Goal: Task Accomplishment & Management: Use online tool/utility

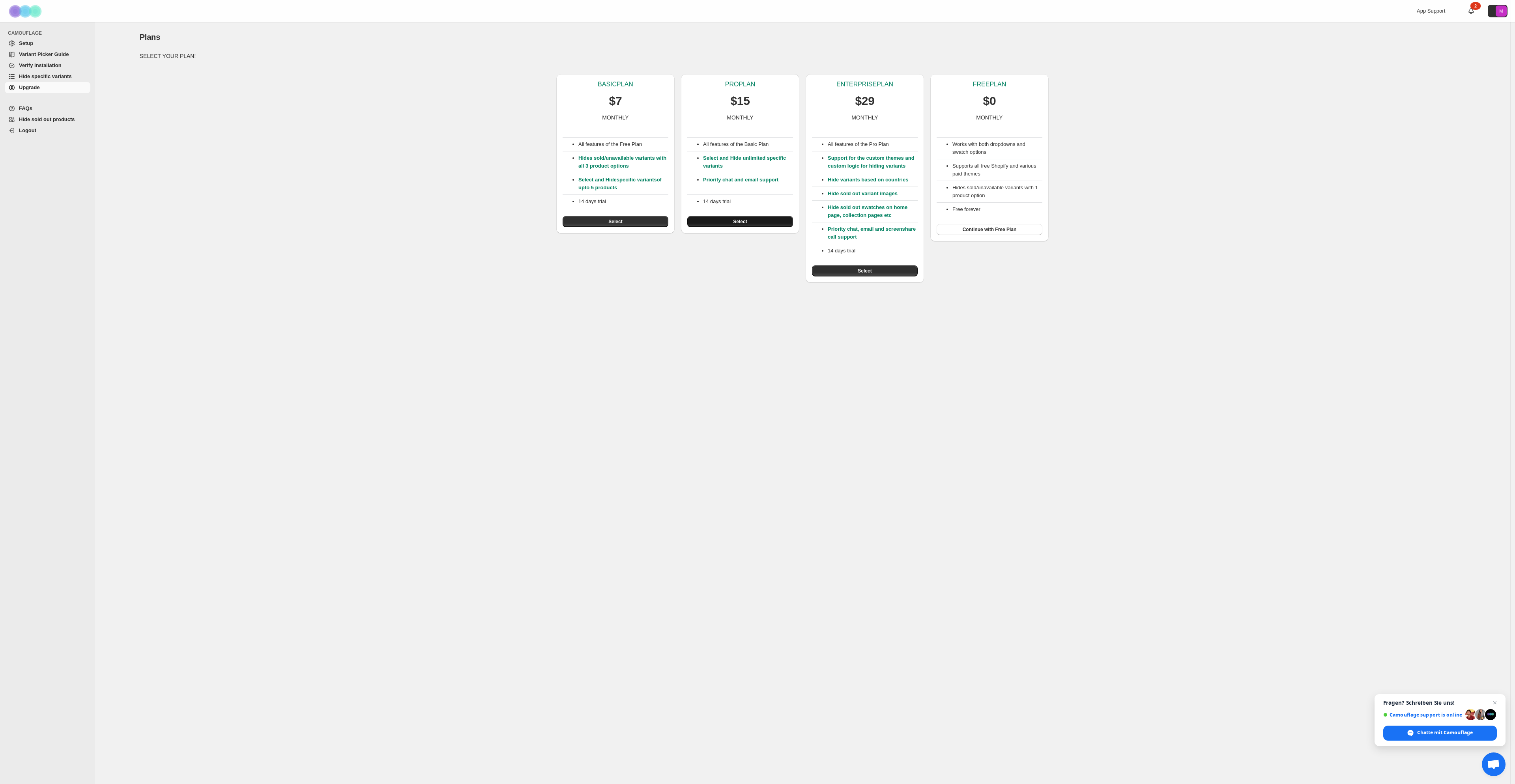
click at [744, 222] on span "Select" at bounding box center [740, 222] width 14 height 7
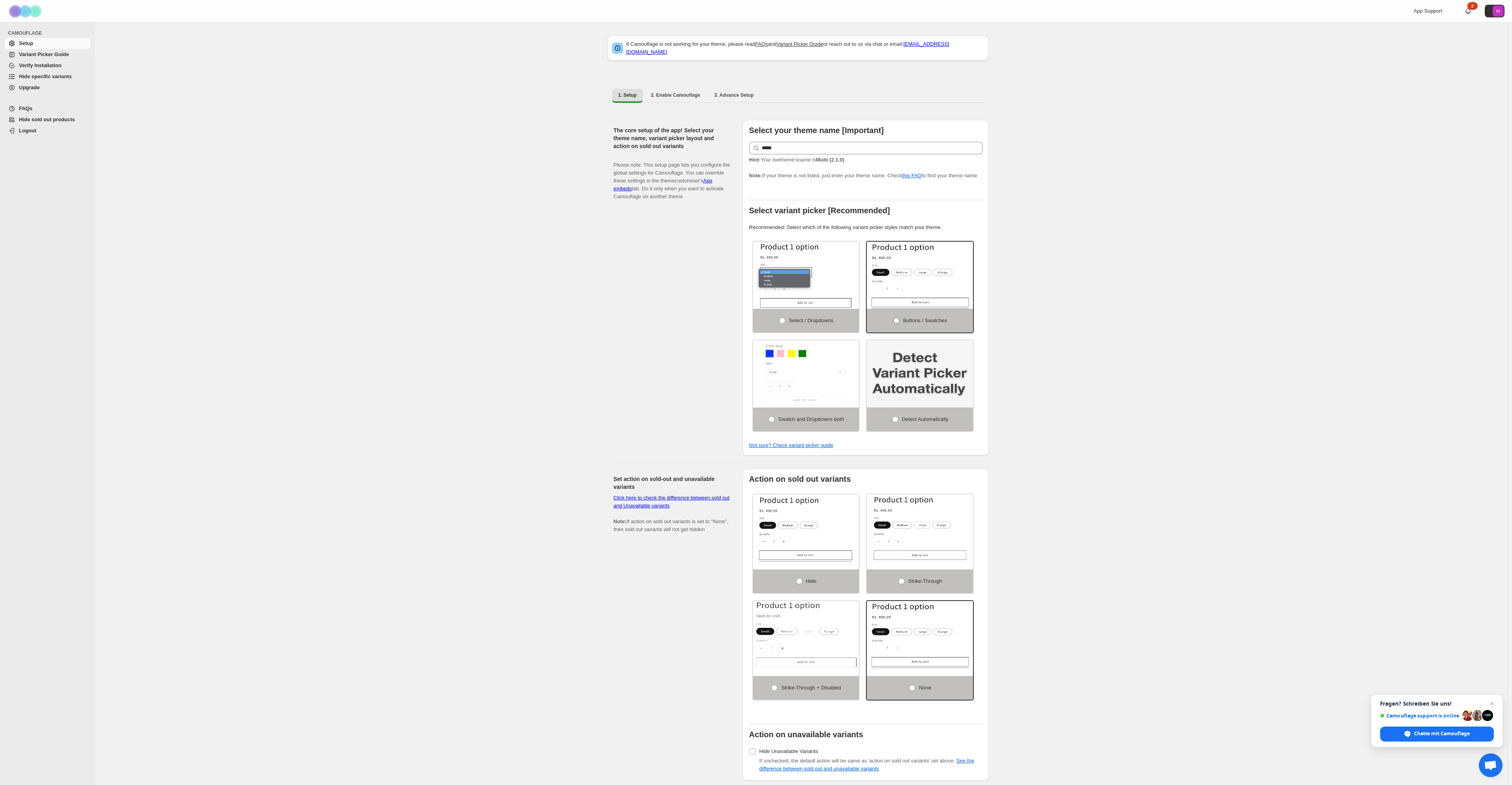
click at [908, 319] on span "Buttons / Swatches" at bounding box center [925, 320] width 44 height 6
click at [811, 583] on span "Hide" at bounding box center [812, 581] width 11 height 6
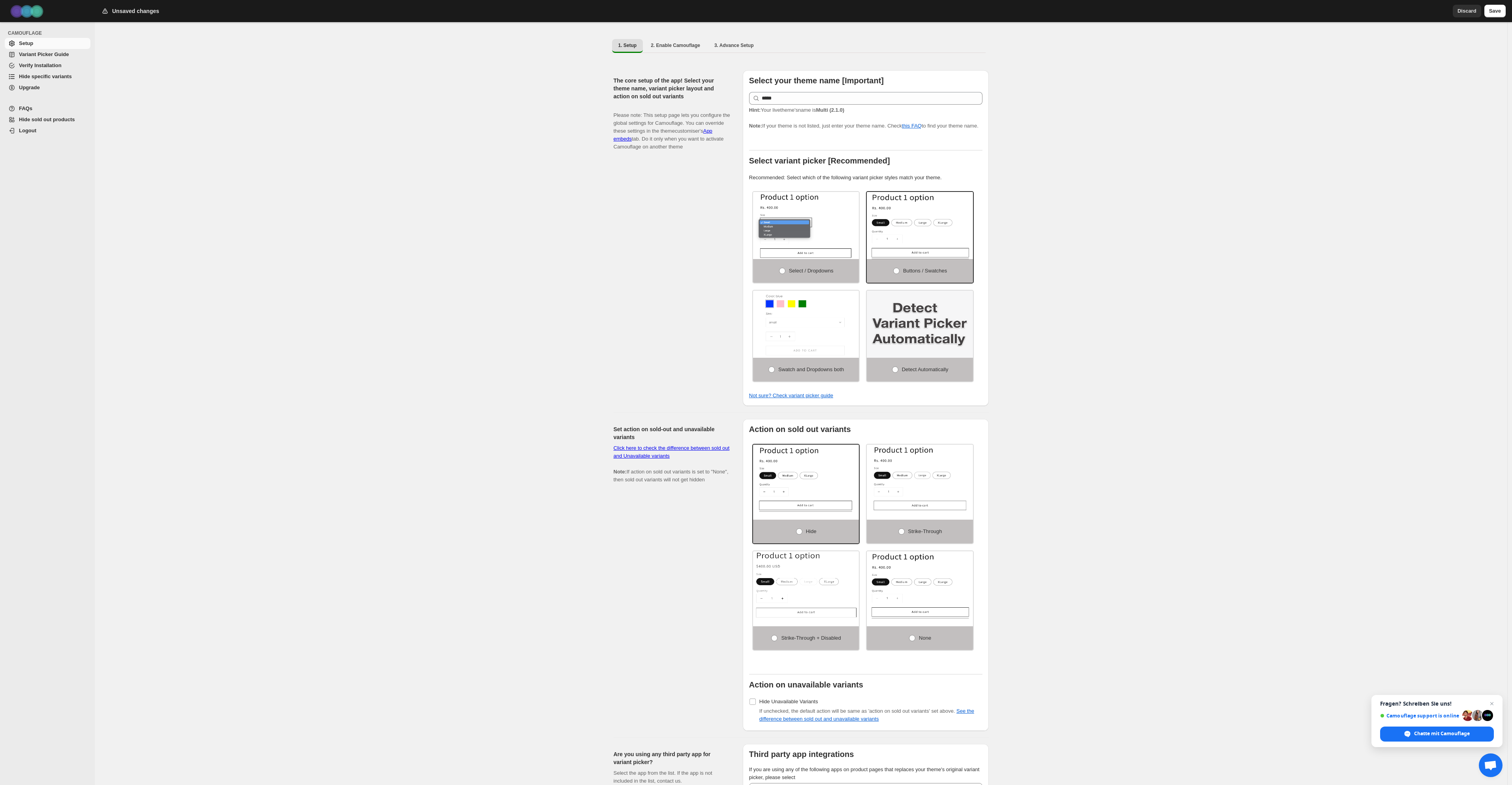
scroll to position [133, 0]
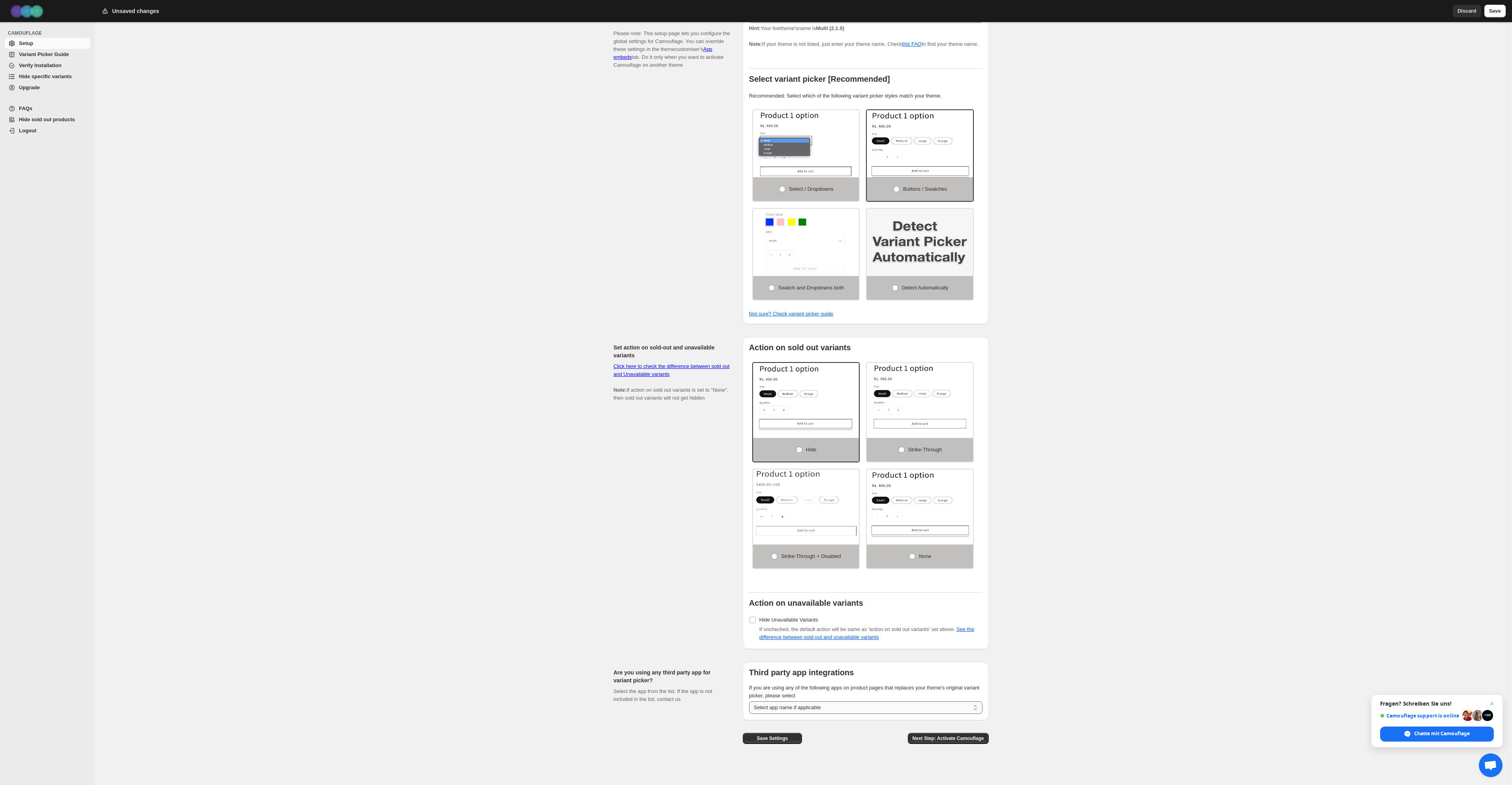
click at [835, 706] on select "**********" at bounding box center [865, 707] width 233 height 12
click at [884, 640] on link "See the difference between sold out and unavailable variants" at bounding box center [867, 633] width 215 height 14
click at [791, 621] on span "Hide Unavailable Variants" at bounding box center [789, 619] width 59 height 6
click at [955, 739] on span "Next Step: Activate Camouflage" at bounding box center [948, 738] width 72 height 7
select select "**********"
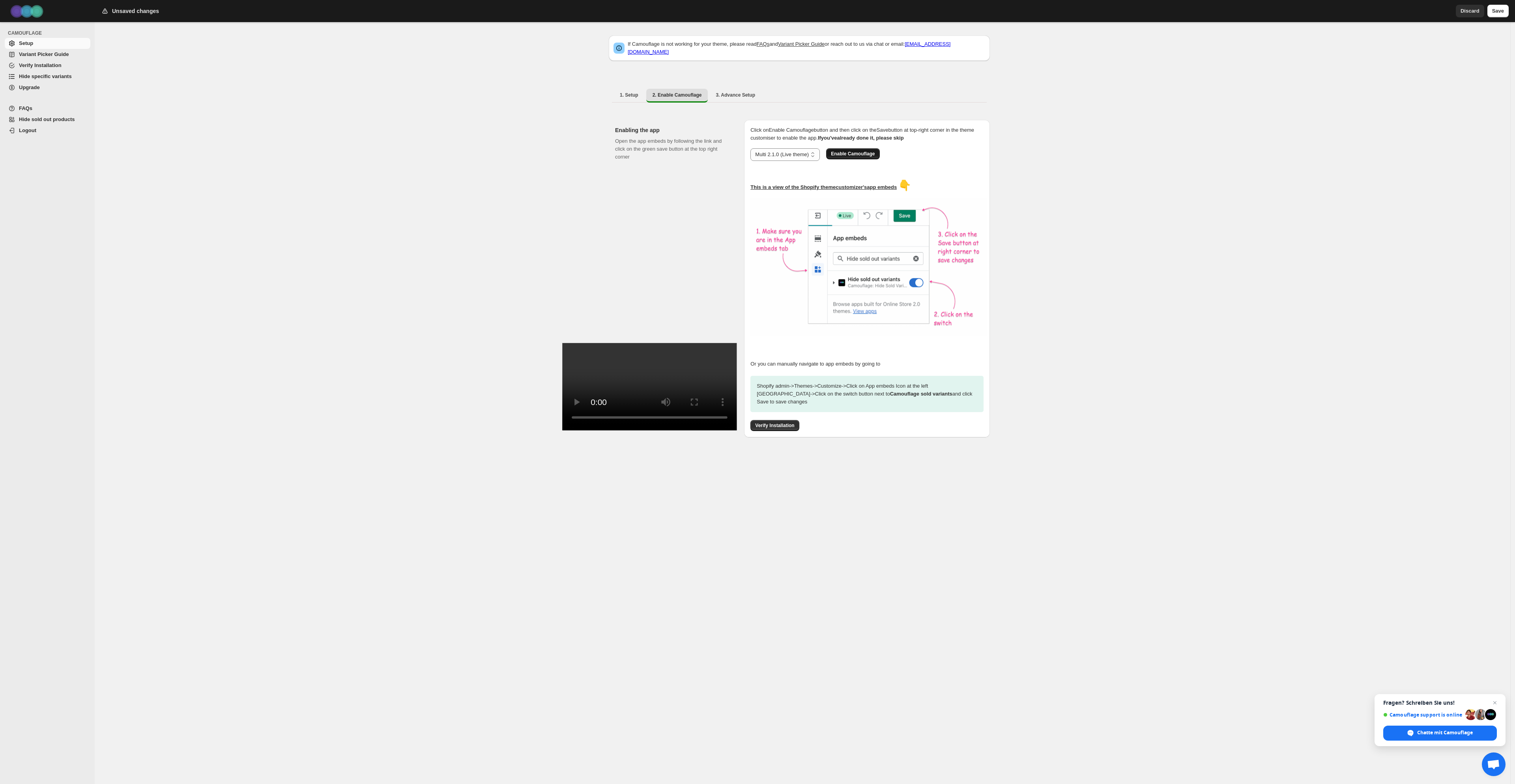
click at [850, 151] on span "Enable Camouflage" at bounding box center [853, 154] width 44 height 7
click at [777, 423] on span "Verify Installation" at bounding box center [775, 426] width 39 height 7
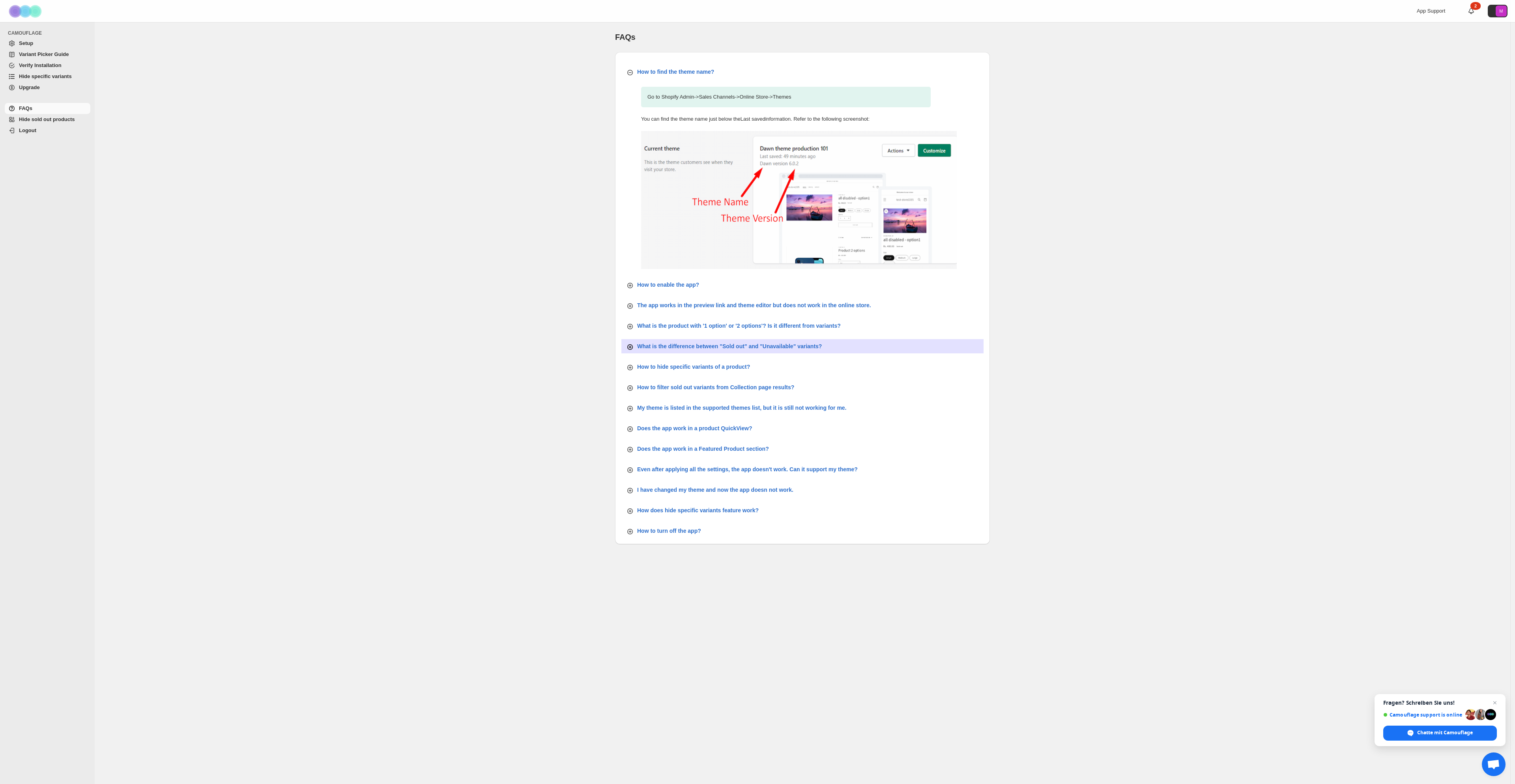
click at [781, 348] on p "What is the difference between "Sold out" and "Unavailable" variants?" at bounding box center [729, 346] width 184 height 8
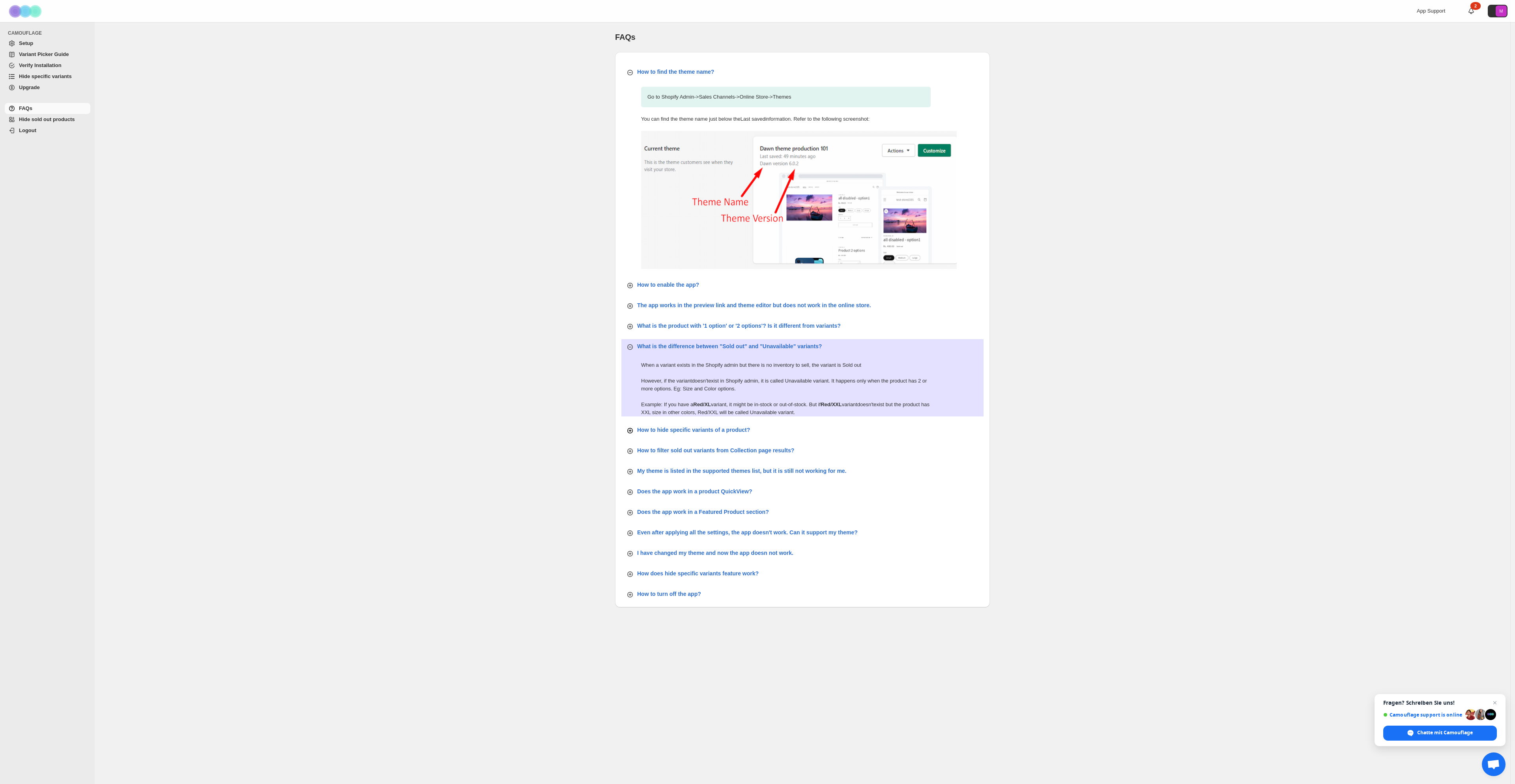
click at [730, 433] on p "How to hide specific variants of a product?" at bounding box center [694, 430] width 113 height 8
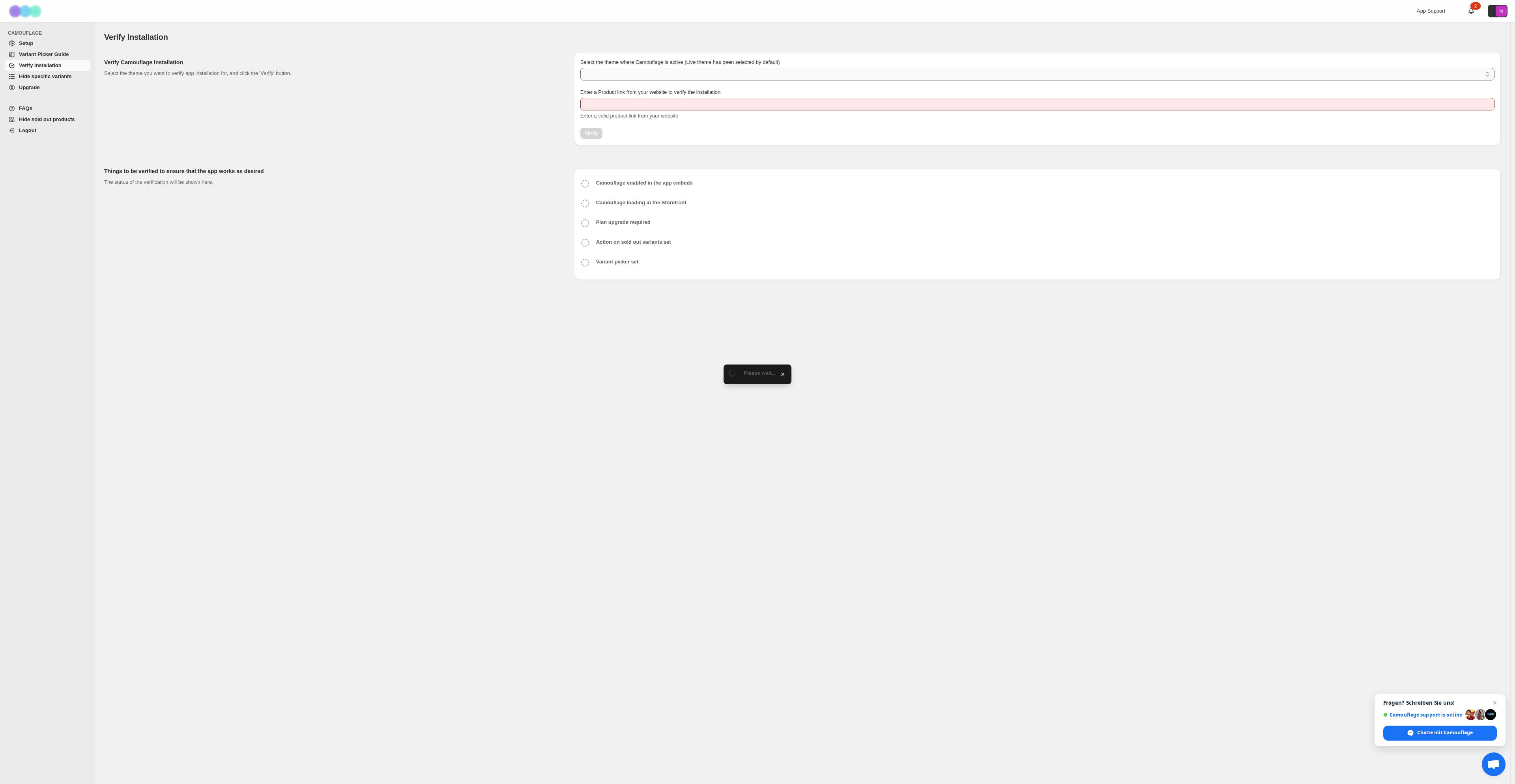
click at [756, 78] on select "Select the theme where Camouflage is active (Live theme has been selected by de…" at bounding box center [1037, 73] width 914 height 12
click at [757, 77] on select "Select the theme where Camouflage is active (Live theme has been selected by de…" at bounding box center [1037, 73] width 914 height 12
click at [1483, 75] on select "Select the theme where Camouflage is active (Live theme has been selected by de…" at bounding box center [1037, 73] width 914 height 12
type input "**********"
select select "**********"
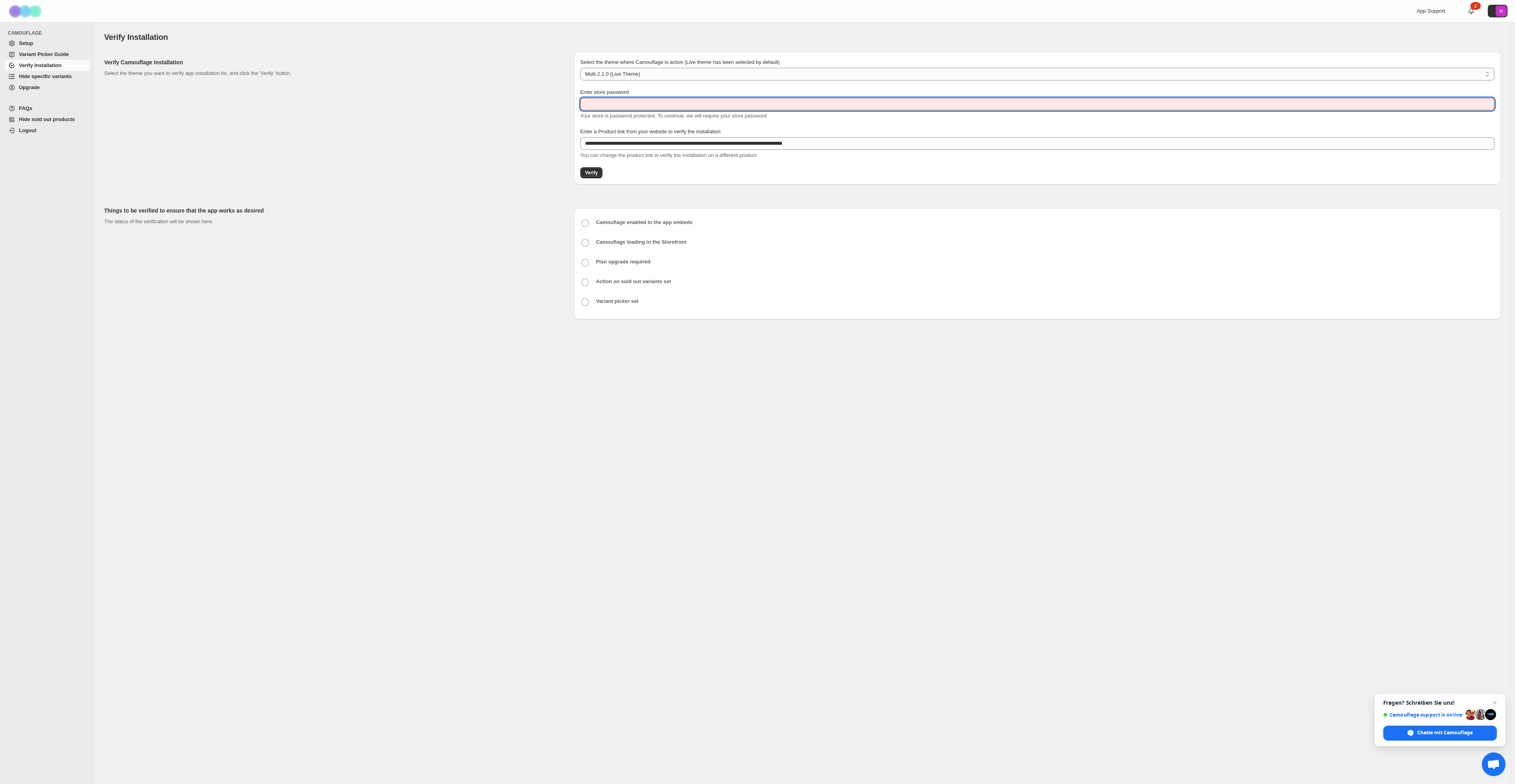
click at [715, 105] on input "Enter store password" at bounding box center [1037, 104] width 914 height 12
click at [808, 379] on div "**********" at bounding box center [802, 403] width 1415 height 762
click at [846, 118] on div "Your store is password protected. To continue, we will require your store passw…" at bounding box center [1037, 116] width 914 height 8
click at [850, 113] on div "Your store is password protected. To continue, we will require your store passw…" at bounding box center [1037, 116] width 914 height 8
click at [852, 111] on div "Enter store password Your store is password protected. To continue, we will req…" at bounding box center [1037, 104] width 914 height 31
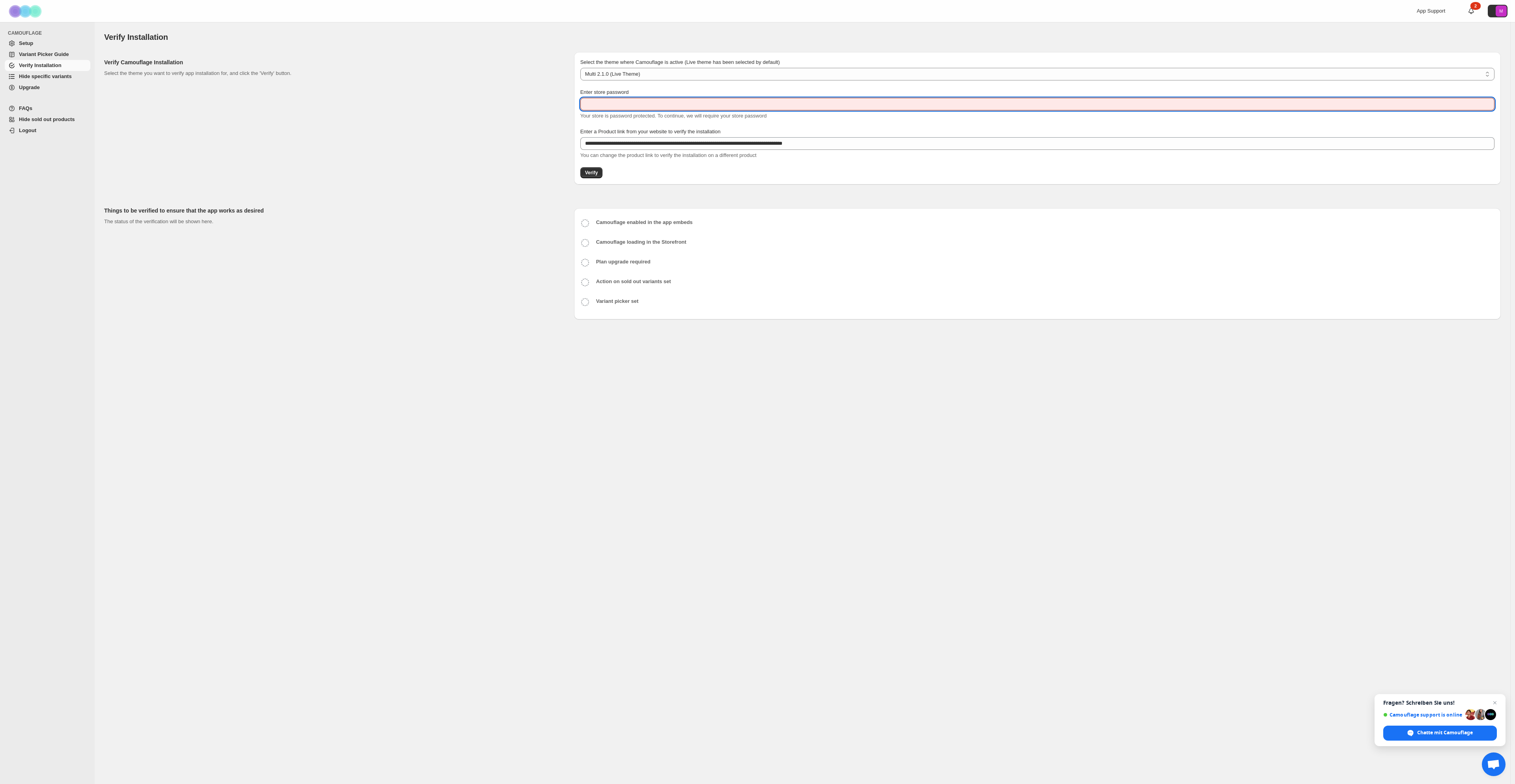
click at [854, 109] on input "Enter store password" at bounding box center [1037, 104] width 914 height 12
click at [855, 107] on input "Enter store password" at bounding box center [1037, 104] width 914 height 12
paste input "******"
type input "******"
click at [590, 175] on span "Verify" at bounding box center [591, 173] width 13 height 7
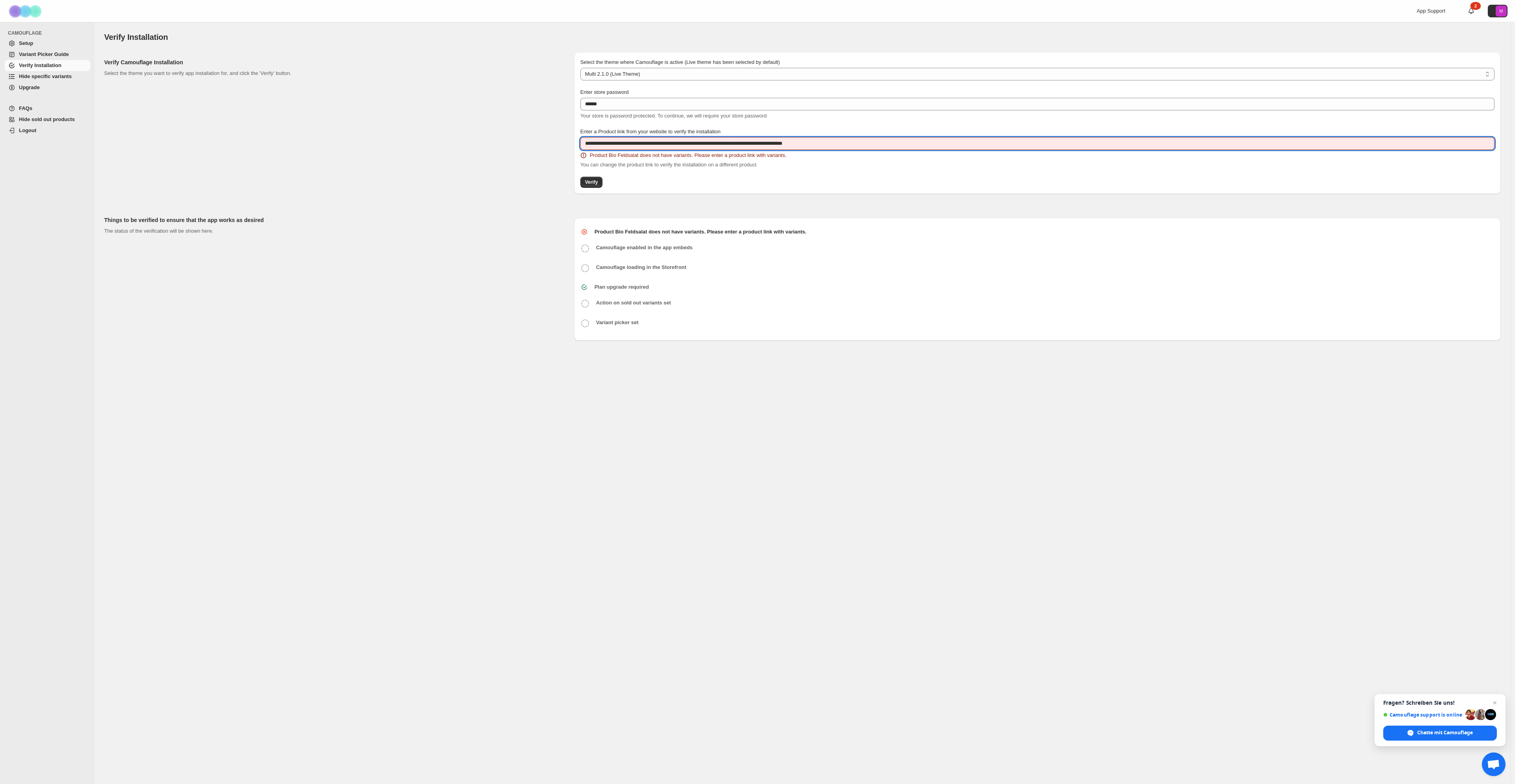
click at [882, 149] on input "**********" at bounding box center [1037, 143] width 914 height 12
paste input "**********"
drag, startPoint x: 842, startPoint y: 144, endPoint x: 965, endPoint y: 156, distance: 123.6
click at [932, 152] on div "**********" at bounding box center [1037, 148] width 914 height 41
type input "**********"
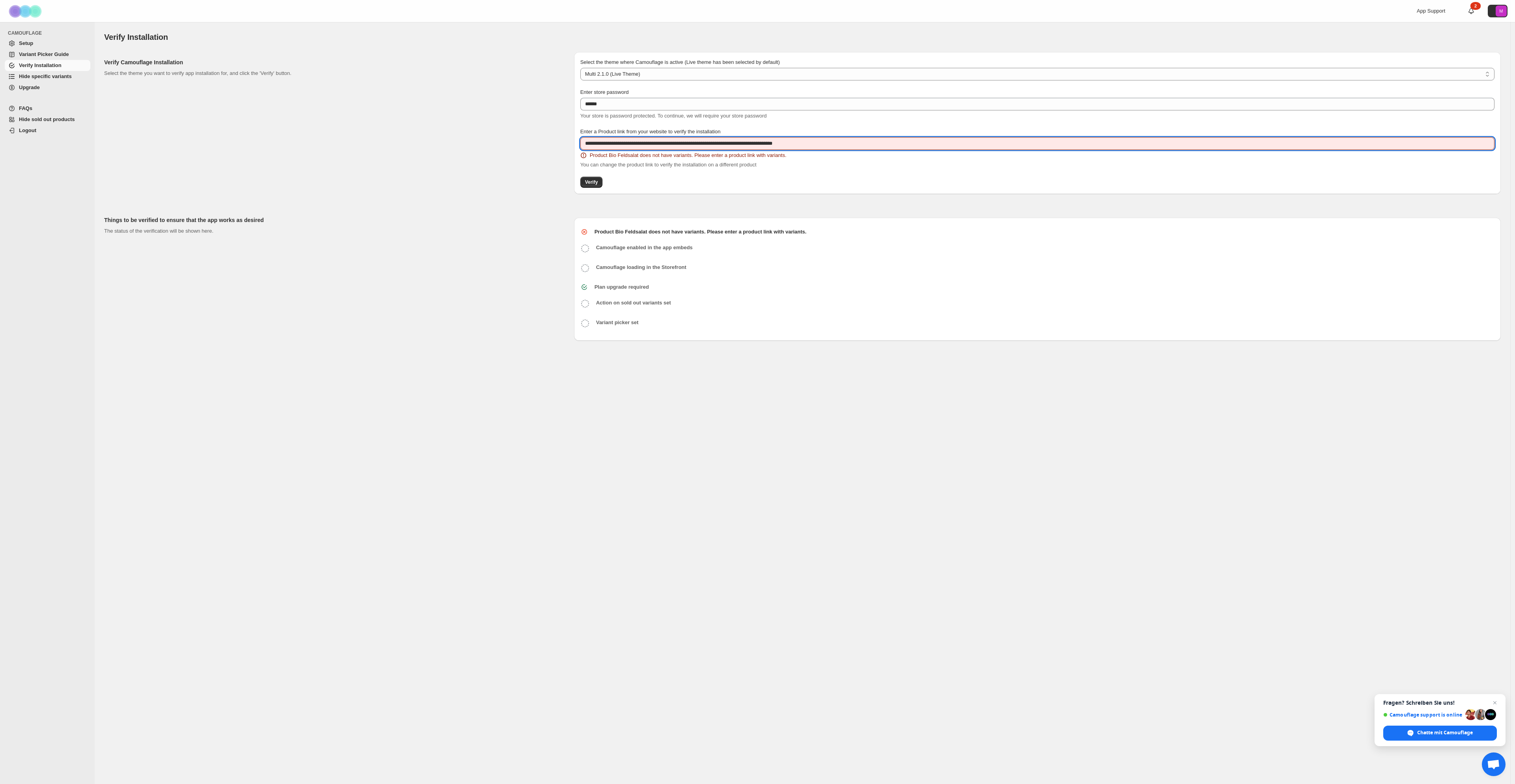
click at [579, 183] on div "**********" at bounding box center [1037, 123] width 927 height 142
click at [582, 183] on button "Verify" at bounding box center [591, 182] width 22 height 11
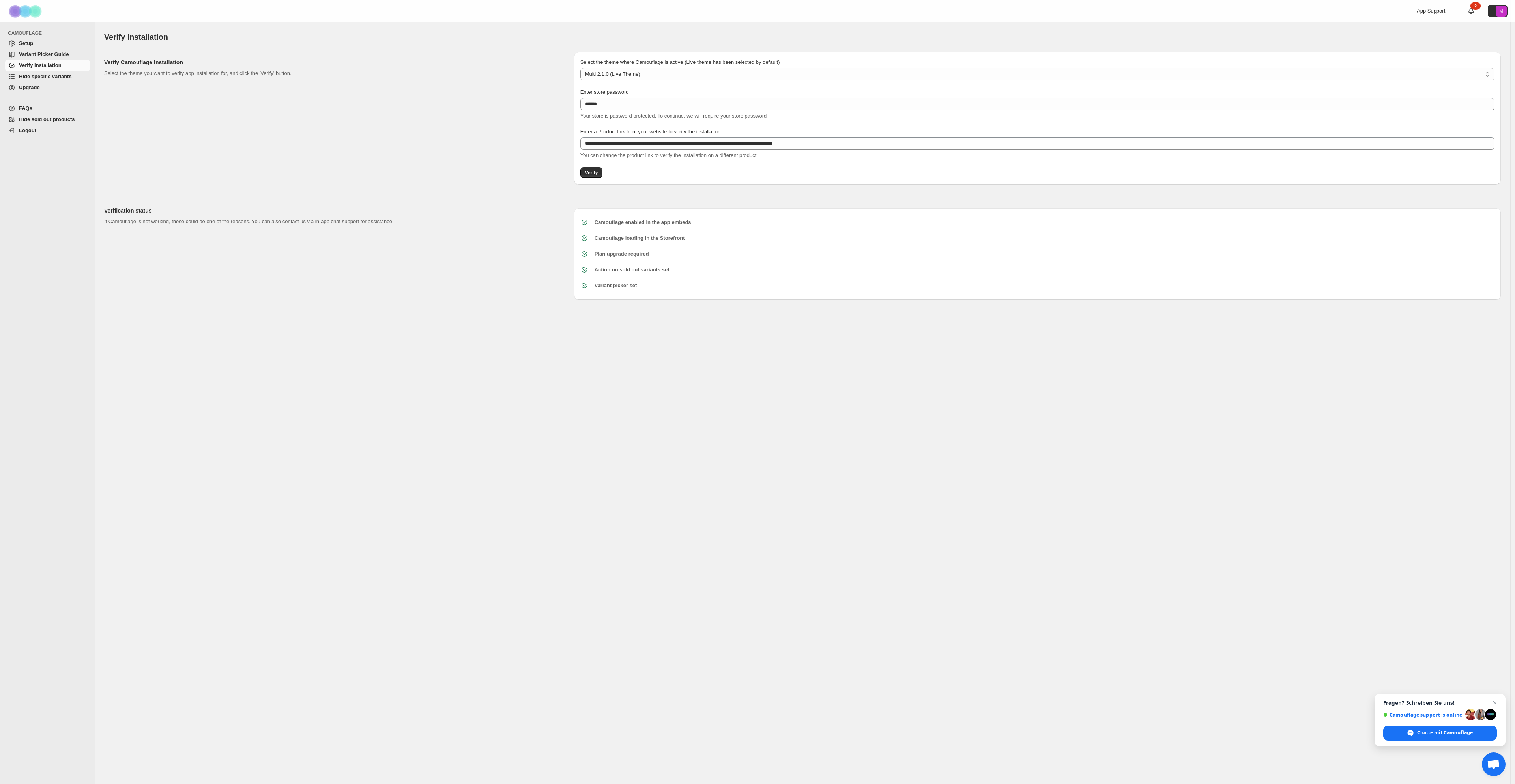
click at [1036, 497] on div "**********" at bounding box center [802, 403] width 1415 height 762
click at [47, 54] on span "Variant Picker Guide" at bounding box center [44, 54] width 50 height 6
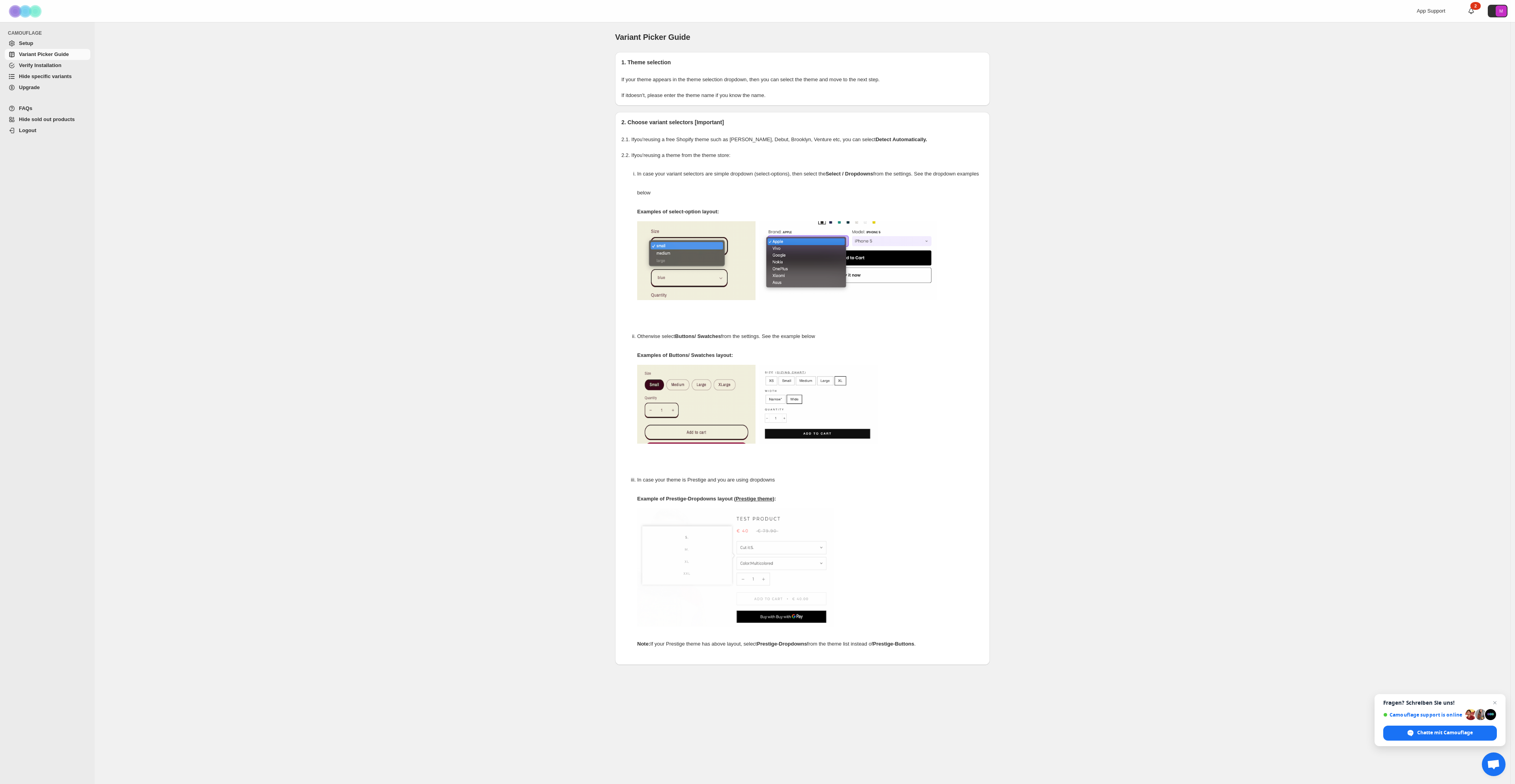
click at [33, 75] on span "Hide specific variants" at bounding box center [45, 76] width 53 height 6
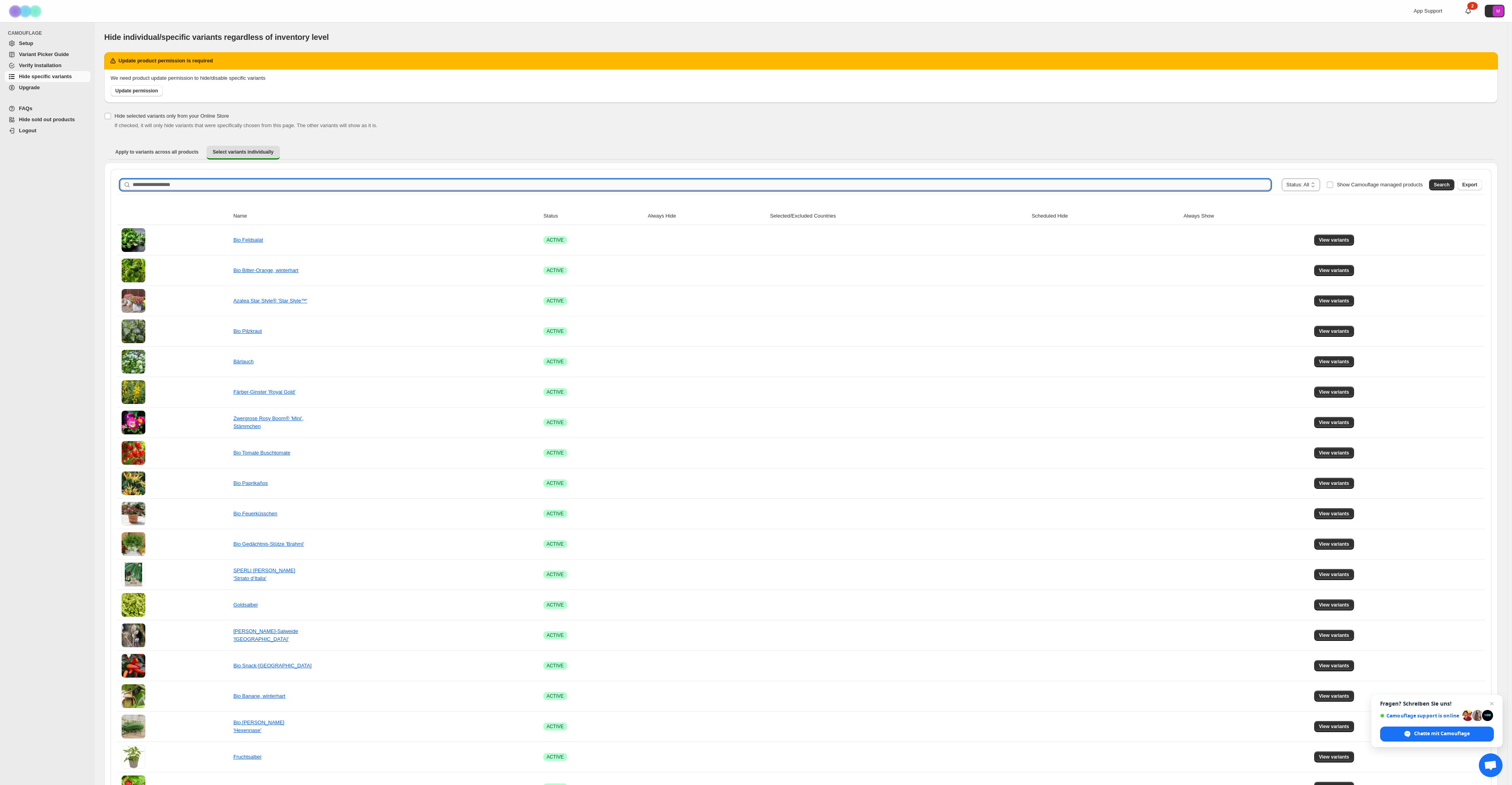
click at [333, 189] on input "Search product name" at bounding box center [702, 185] width 1138 height 11
click at [246, 153] on span "Select variants individually" at bounding box center [243, 152] width 61 height 7
click at [179, 185] on input "**********" at bounding box center [695, 185] width 1124 height 11
type input "**********"
click at [1438, 191] on div "**********" at bounding box center [801, 185] width 1369 height 19
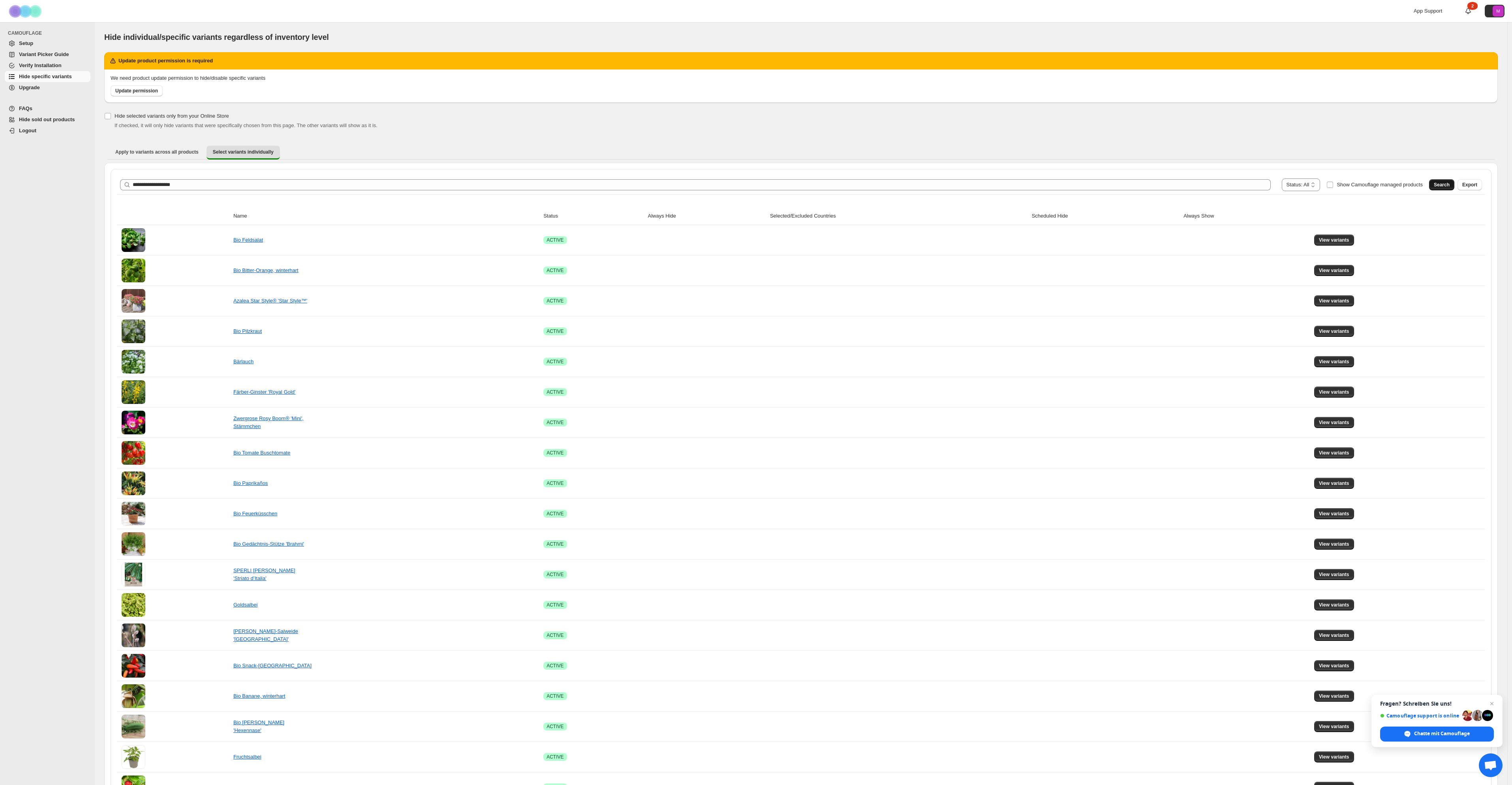
click at [1439, 187] on span "Search" at bounding box center [1442, 185] width 16 height 7
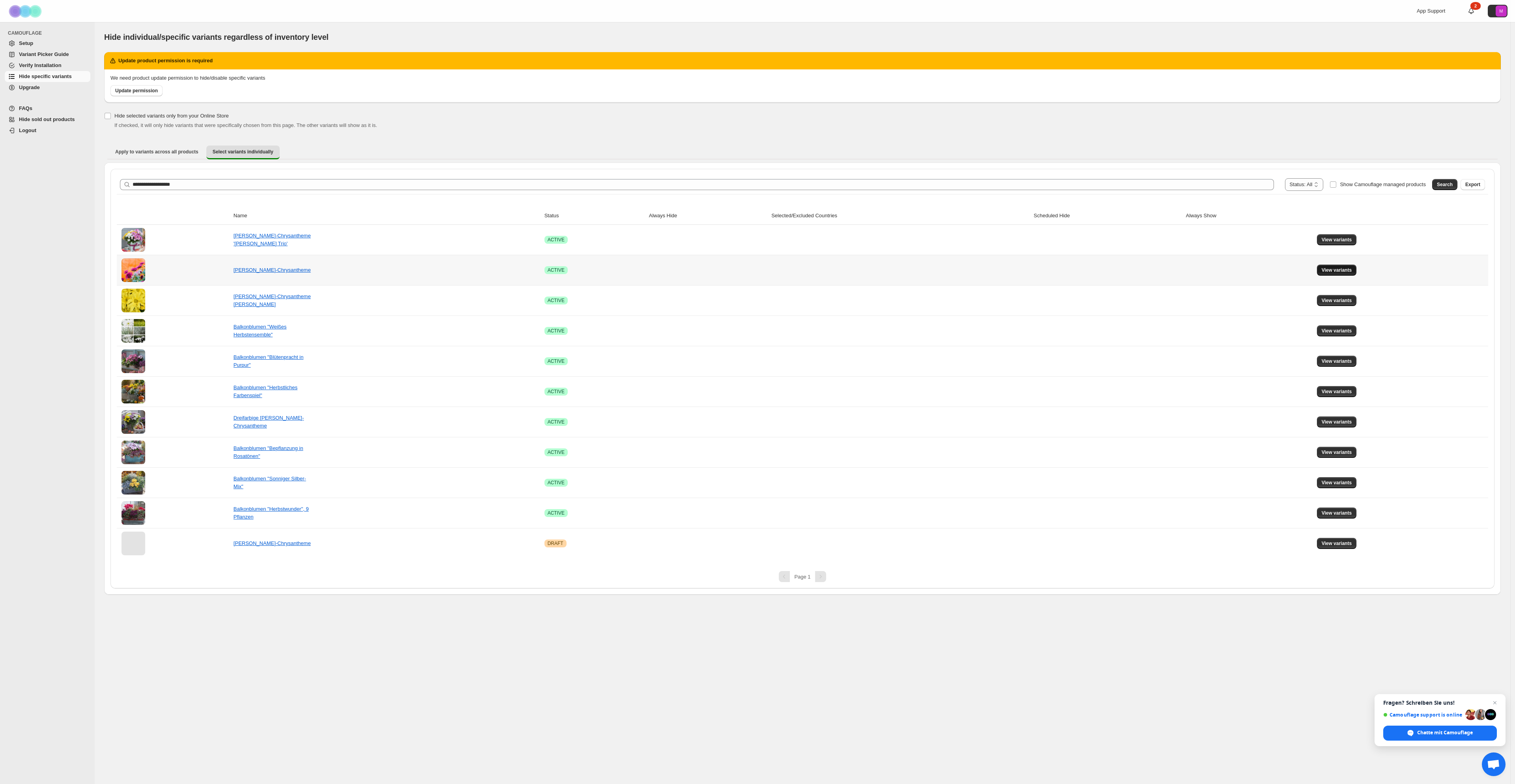
click at [1350, 272] on span "View variants" at bounding box center [1336, 270] width 30 height 7
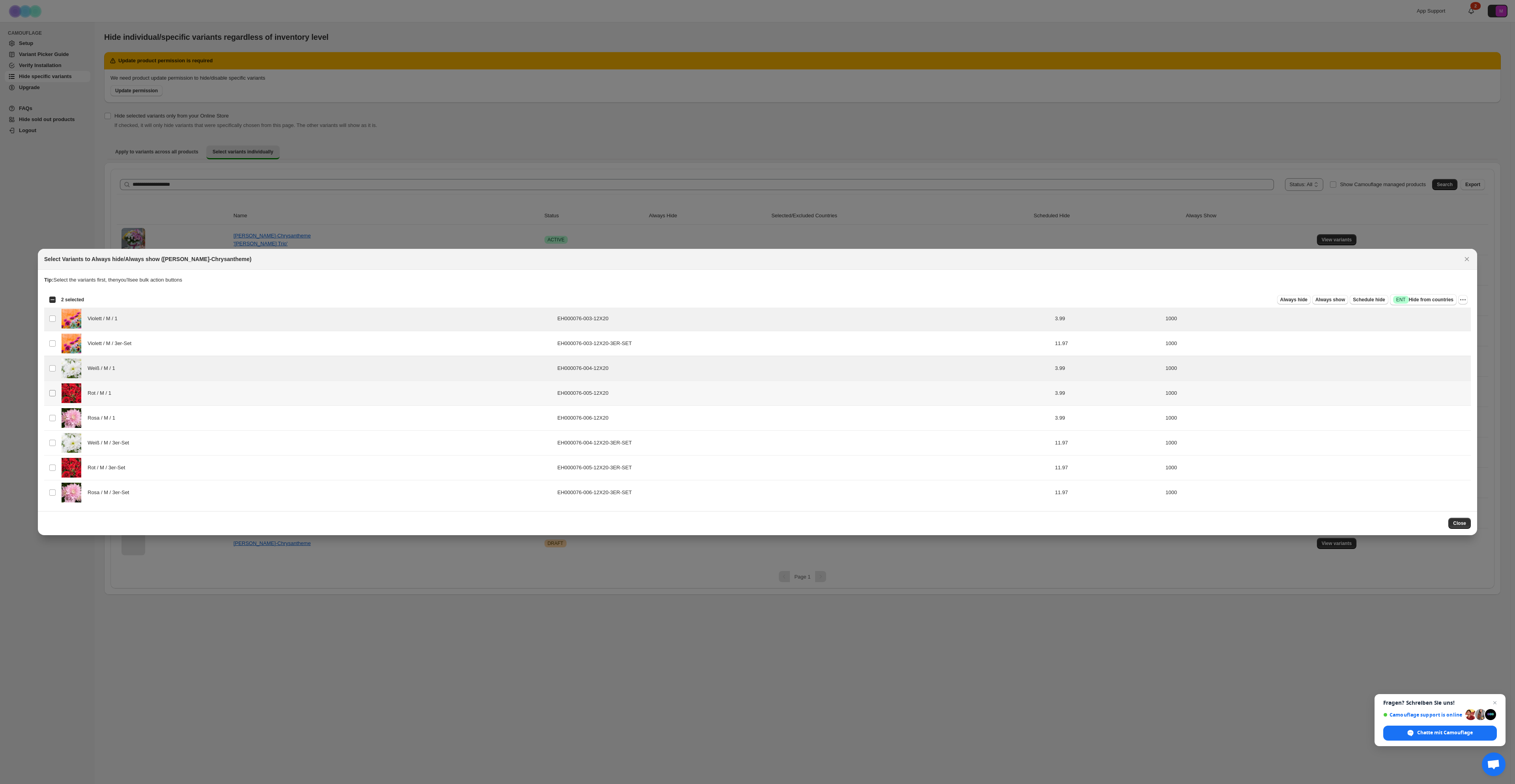
click at [51, 396] on span ":r6:" at bounding box center [53, 393] width 7 height 7
click at [52, 421] on td "Select product variant" at bounding box center [51, 418] width 15 height 25
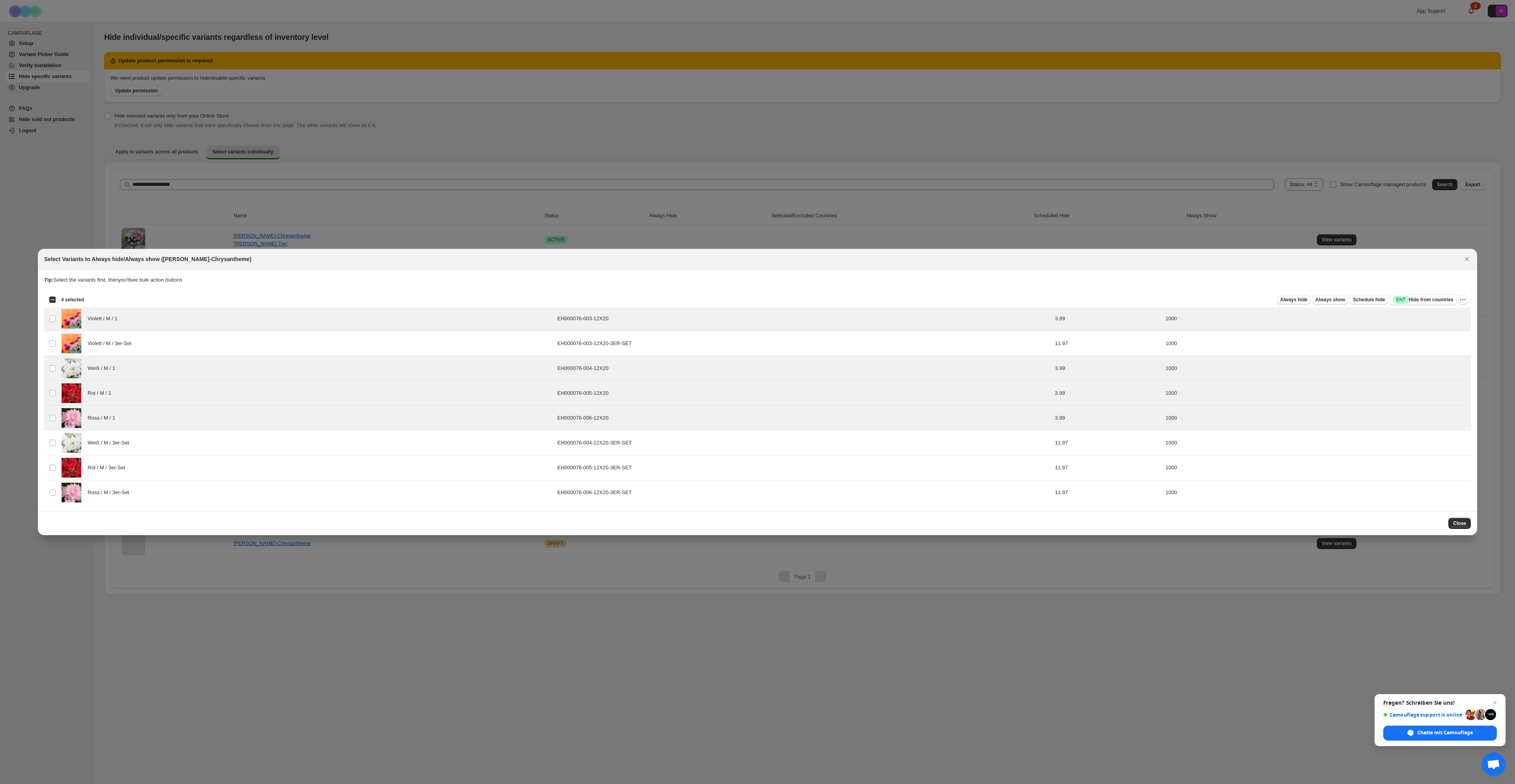
click at [1304, 303] on button "Always hide" at bounding box center [1293, 300] width 33 height 9
click at [1293, 302] on span "Always hide" at bounding box center [1293, 300] width 27 height 7
click at [852, 372] on div "Permission required to perform this action. Click on "Update permission" button…" at bounding box center [758, 371] width 198 height 25
click at [850, 371] on icon "button" at bounding box center [847, 371] width 8 height 8
click at [1465, 526] on span "Close" at bounding box center [1460, 524] width 13 height 7
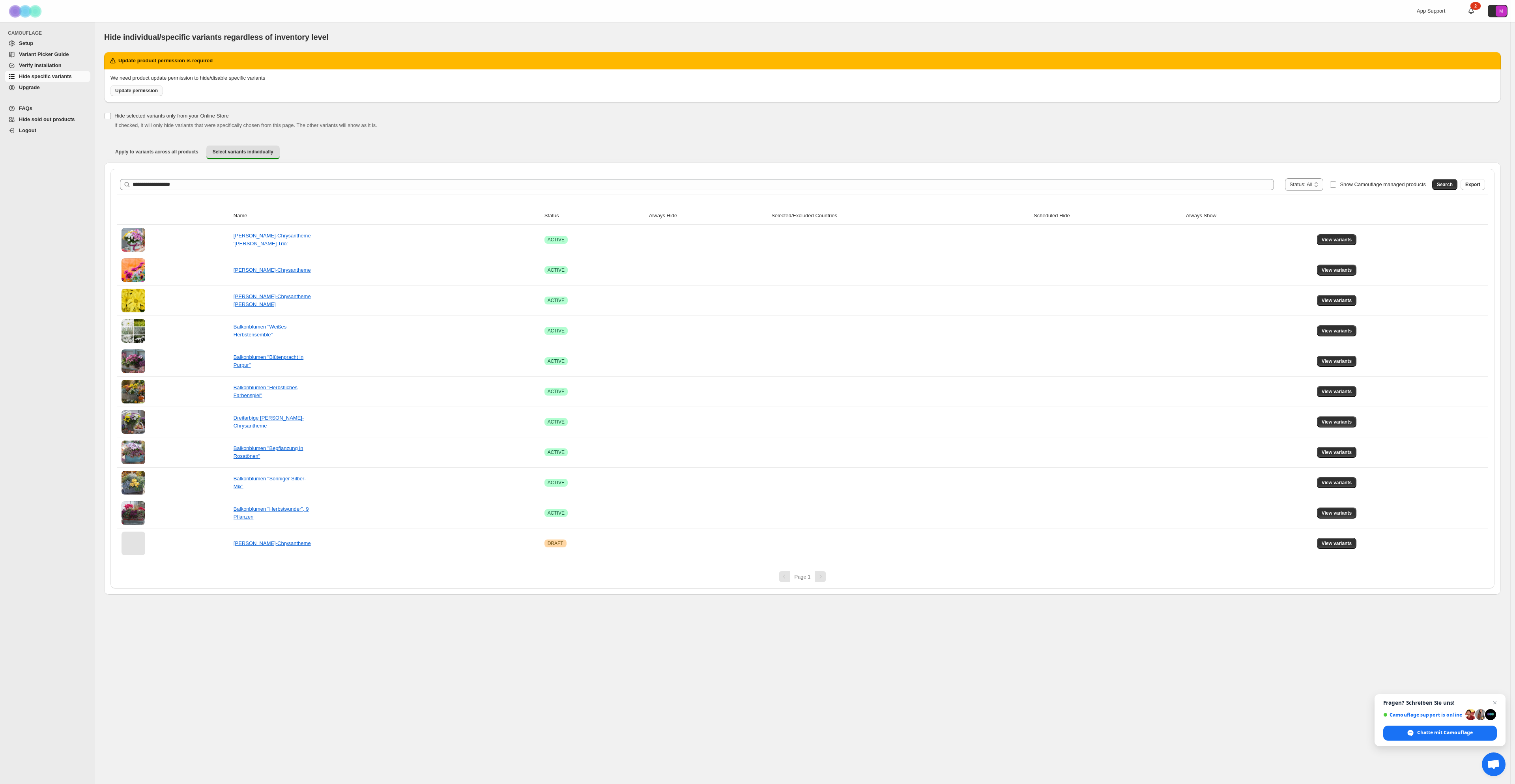
click at [127, 89] on span "Update permission" at bounding box center [136, 91] width 43 height 7
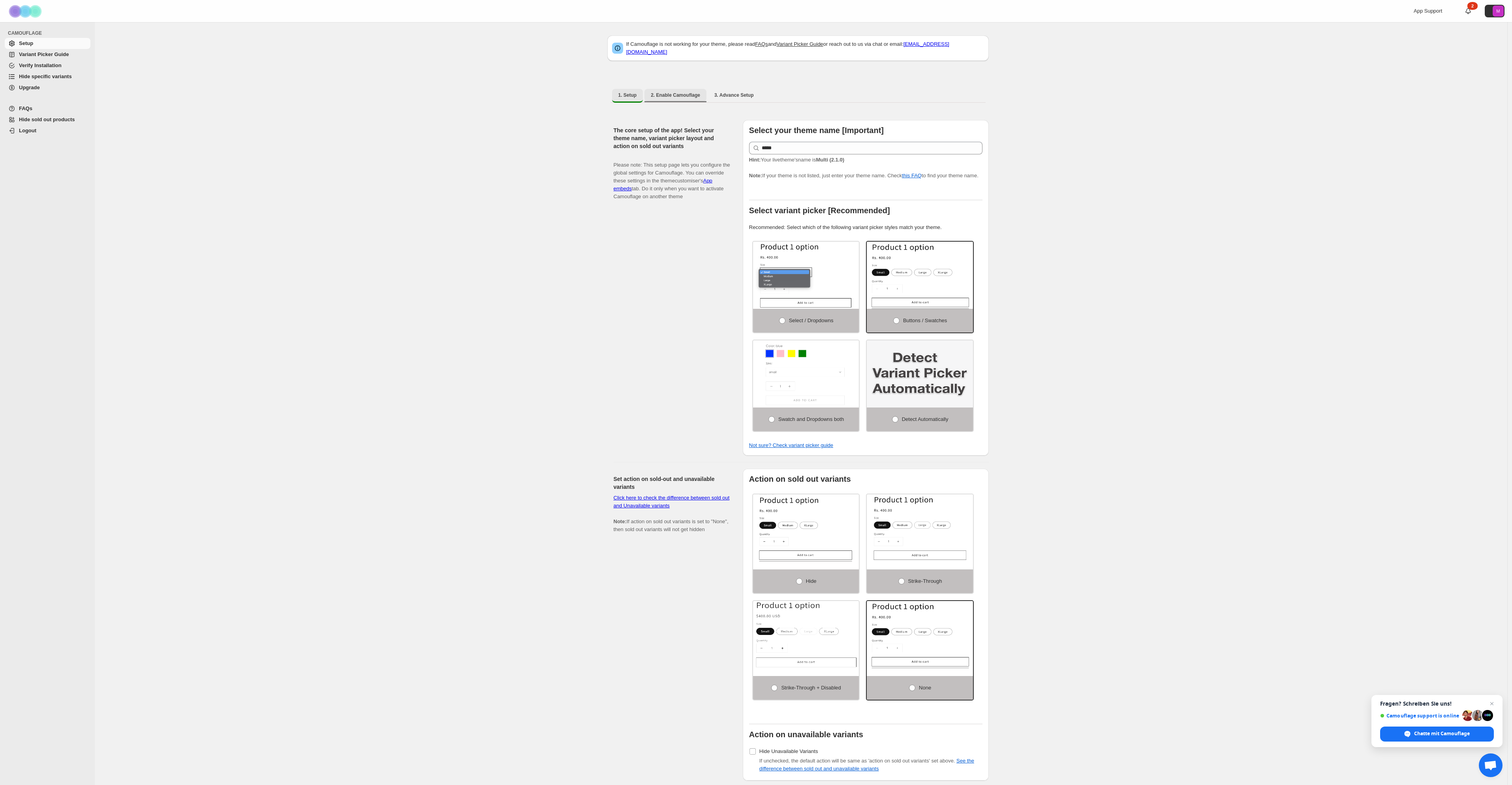
click at [690, 92] on span "2. Enable Camouflage" at bounding box center [675, 95] width 49 height 7
select select "**********"
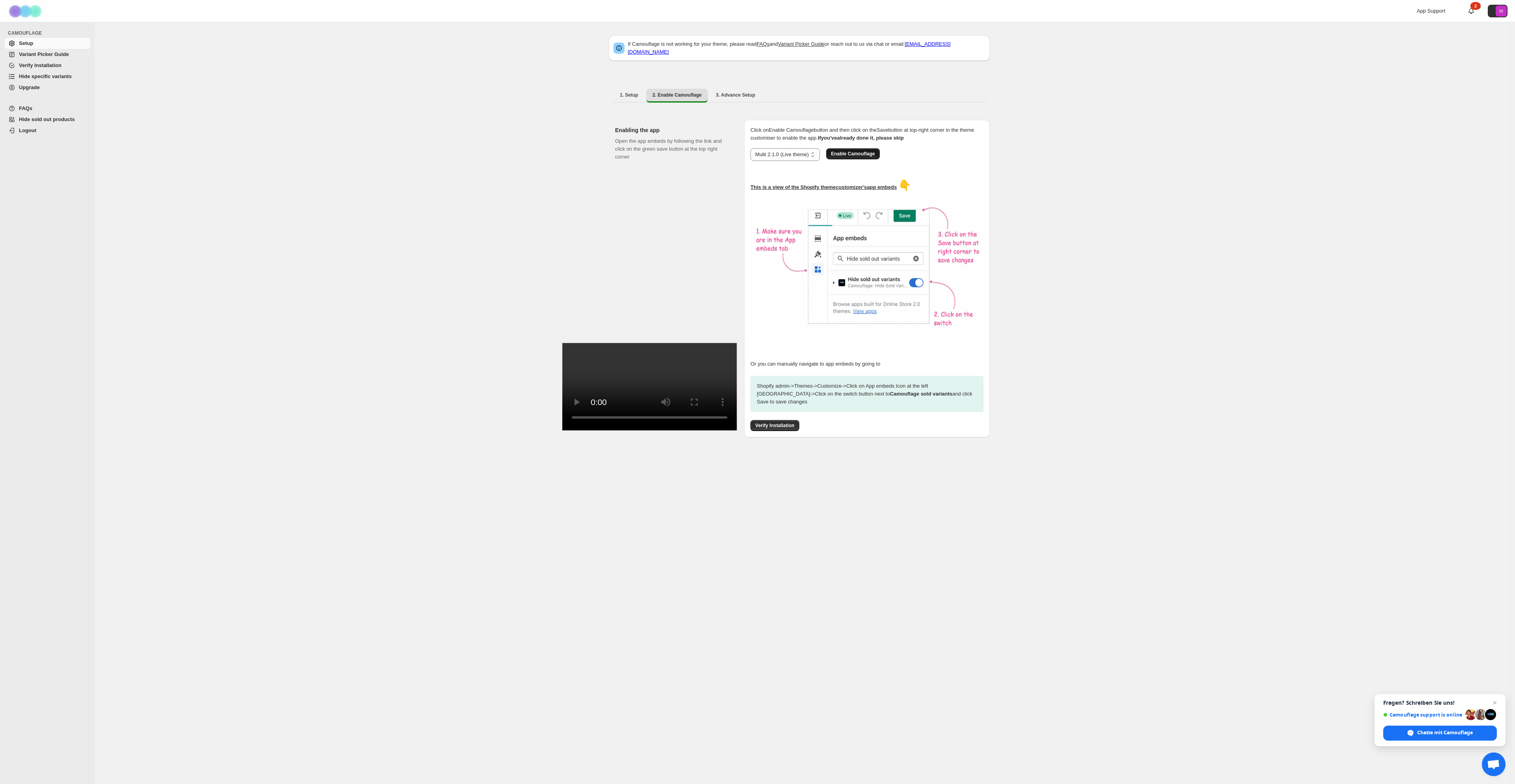
click at [860, 151] on span "Enable Camouflage" at bounding box center [853, 154] width 44 height 7
click at [731, 92] on span "3. Advance Setup" at bounding box center [735, 95] width 39 height 7
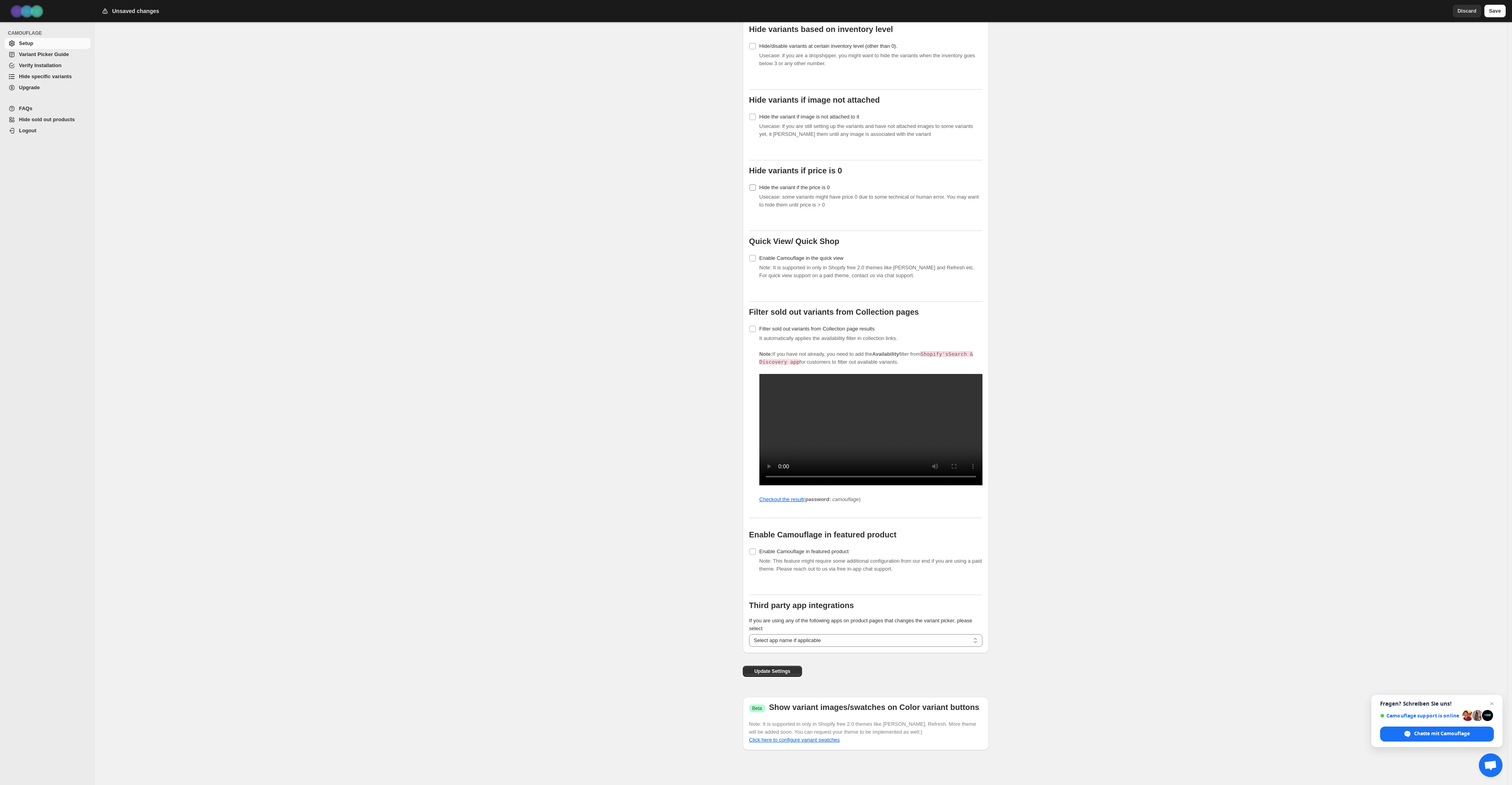
scroll to position [370, 0]
click at [766, 673] on span "Update Settings" at bounding box center [772, 671] width 36 height 7
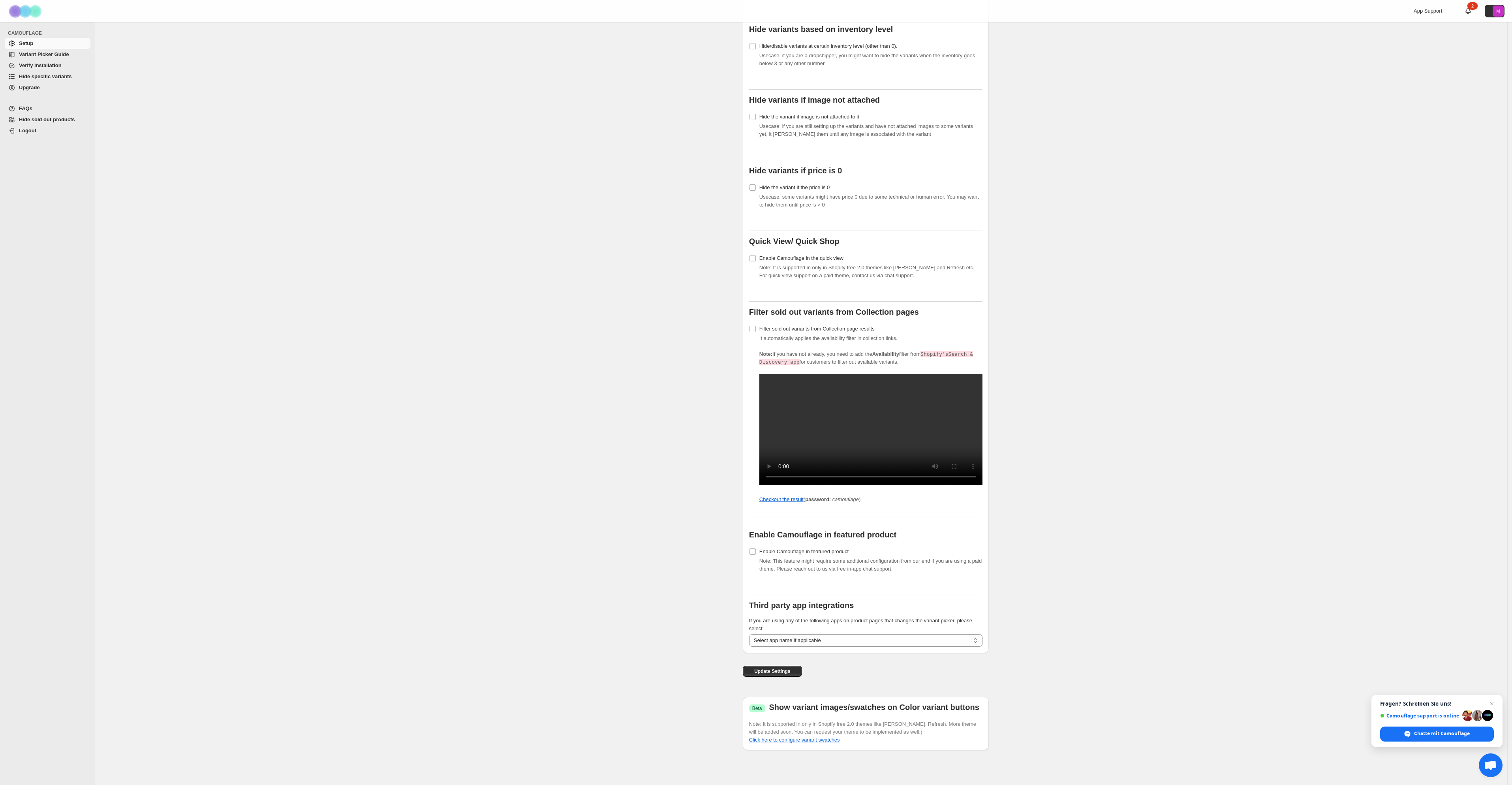
click at [1261, 109] on div "If Camouflage is not working for your theme, please read FAQs and Variant Picke…" at bounding box center [801, 221] width 1413 height 1129
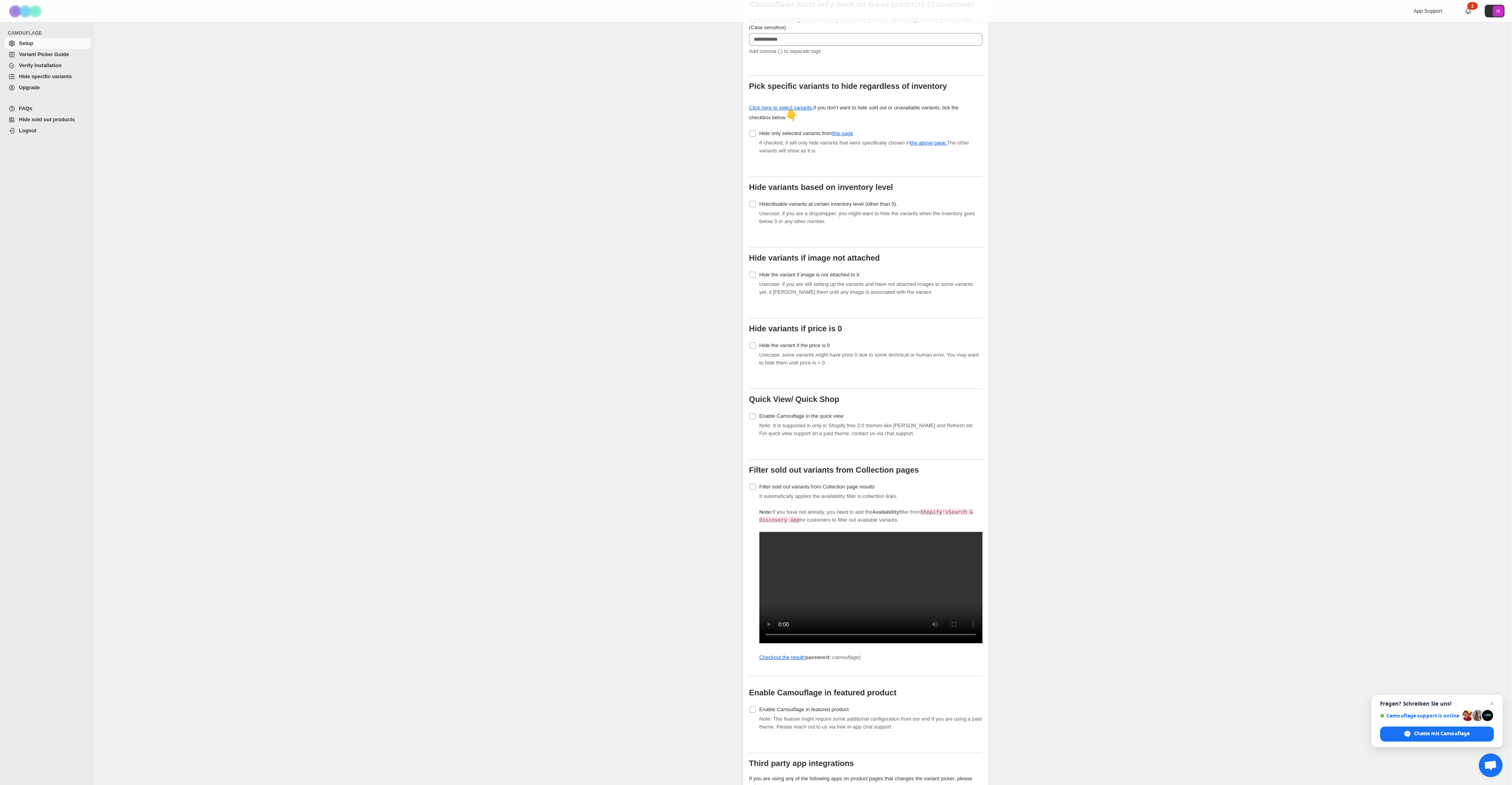
scroll to position [0, 0]
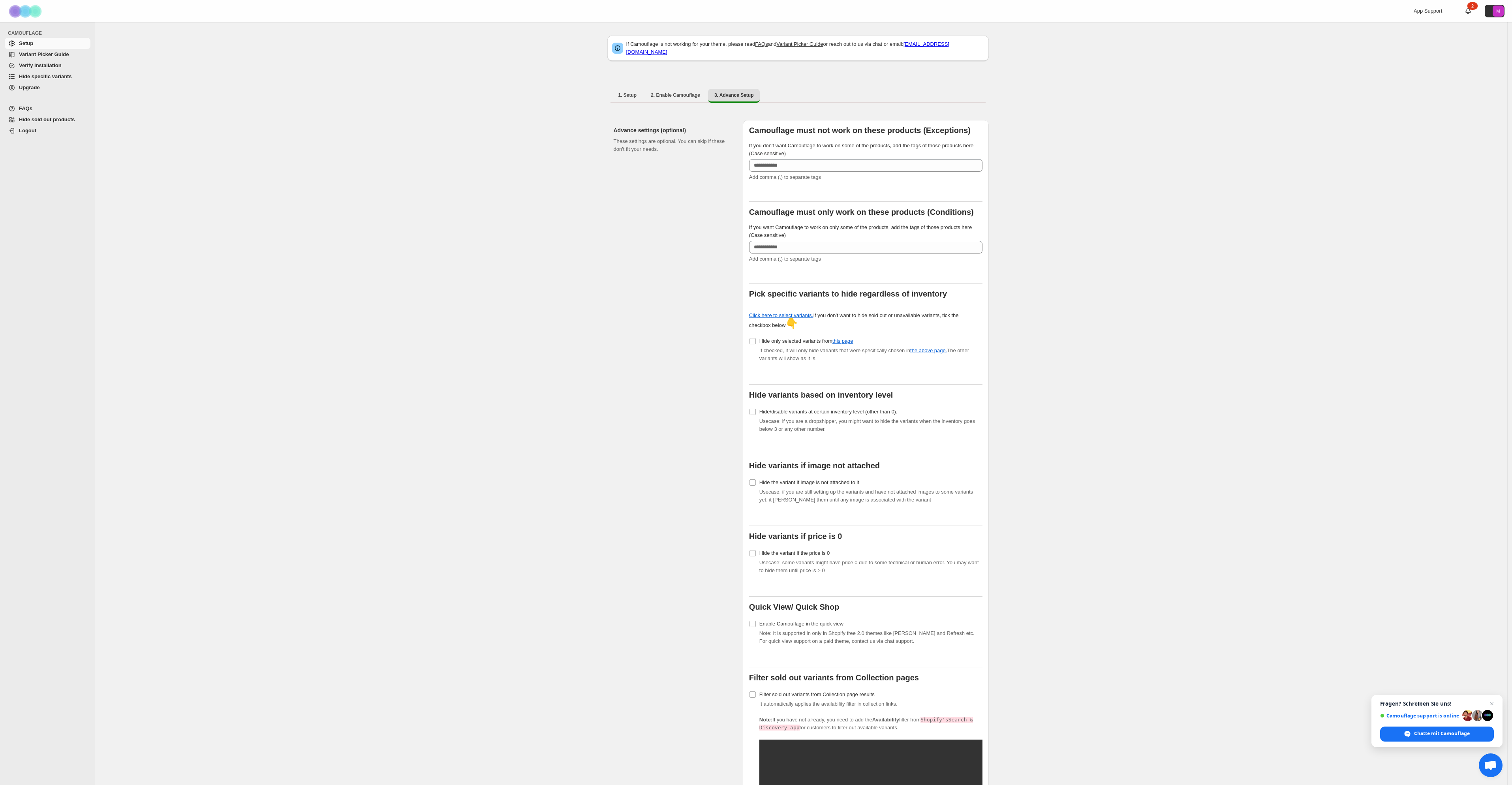
click at [71, 81] on link "Hide specific variants" at bounding box center [47, 76] width 85 height 11
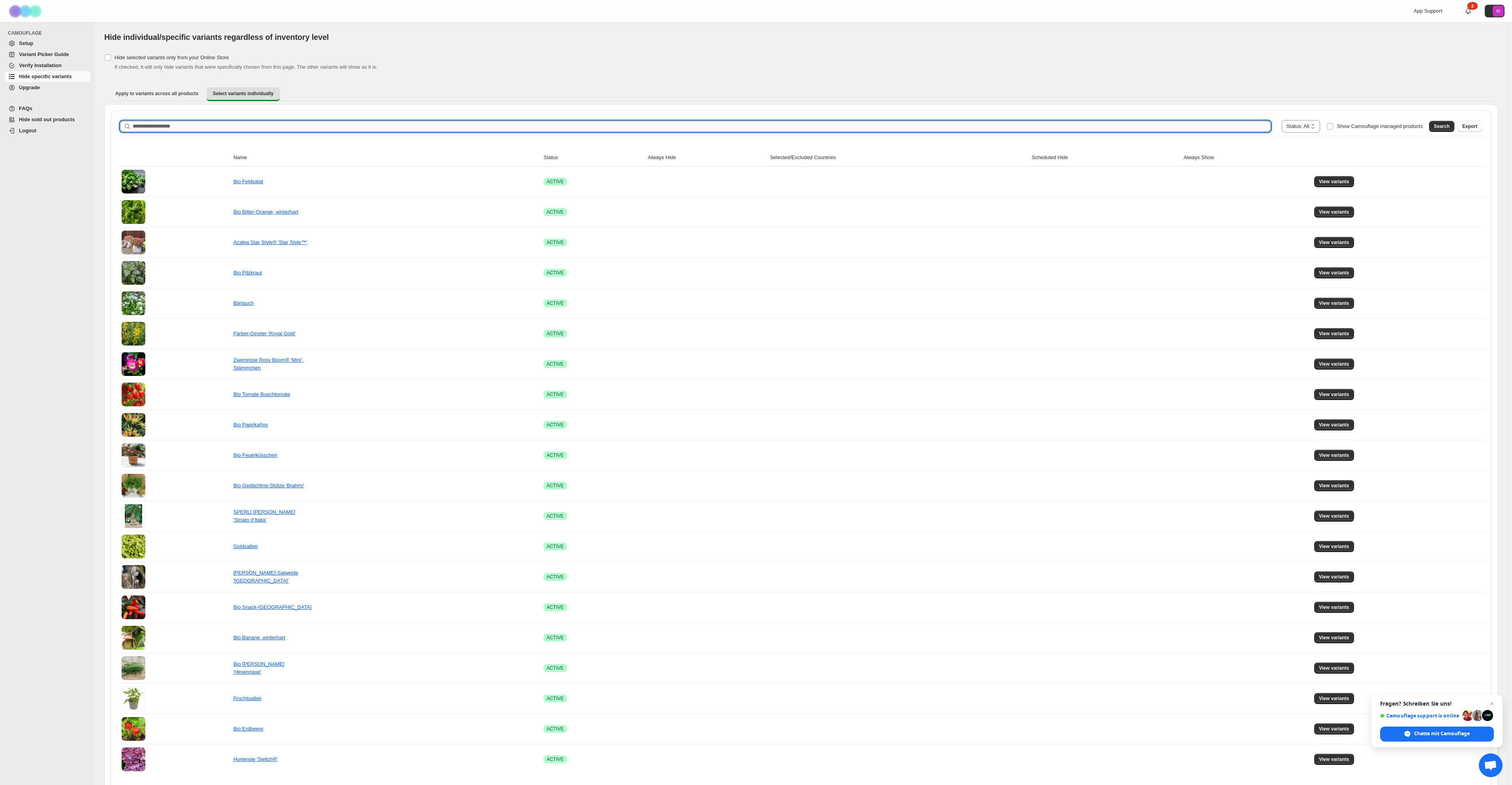
click at [206, 124] on input "Search product name" at bounding box center [702, 126] width 1138 height 11
type input "*"
click at [1446, 117] on div "Search Export" at bounding box center [1454, 125] width 56 height 16
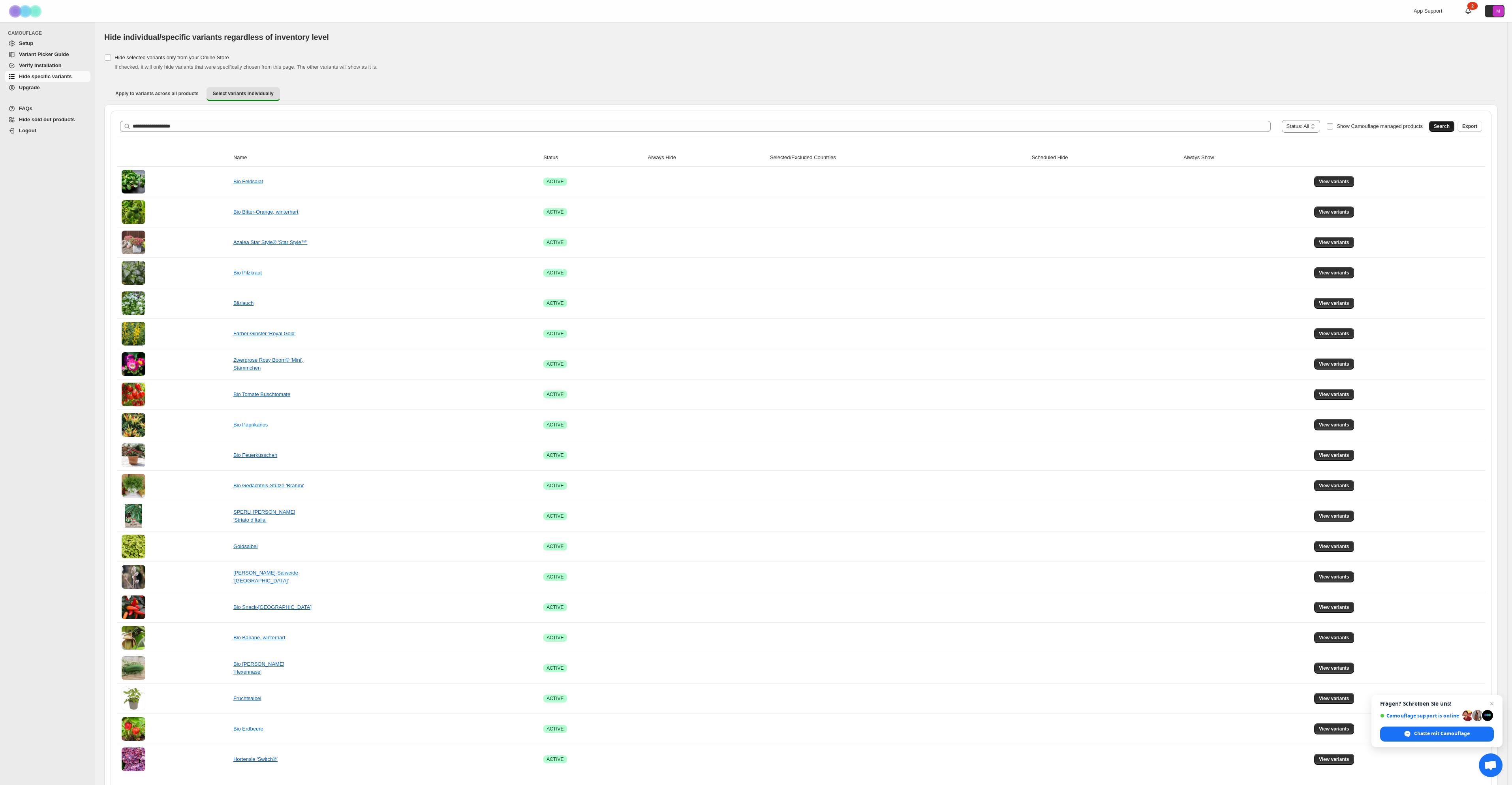
click at [1447, 122] on button "Search" at bounding box center [1442, 126] width 25 height 11
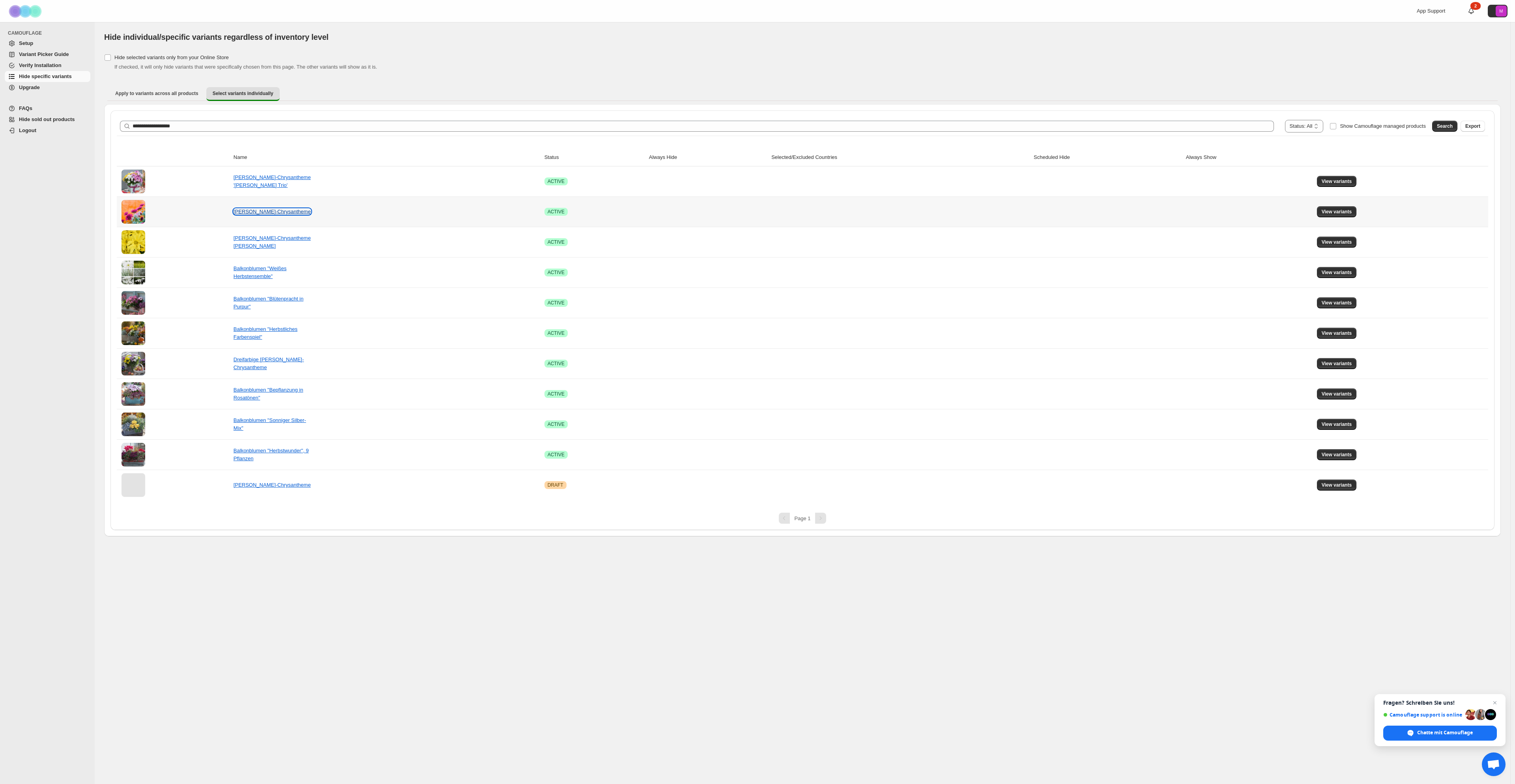
click at [270, 211] on link "[PERSON_NAME]-Chrysantheme" at bounding box center [272, 211] width 77 height 6
click at [1329, 216] on button "View variants" at bounding box center [1336, 211] width 40 height 11
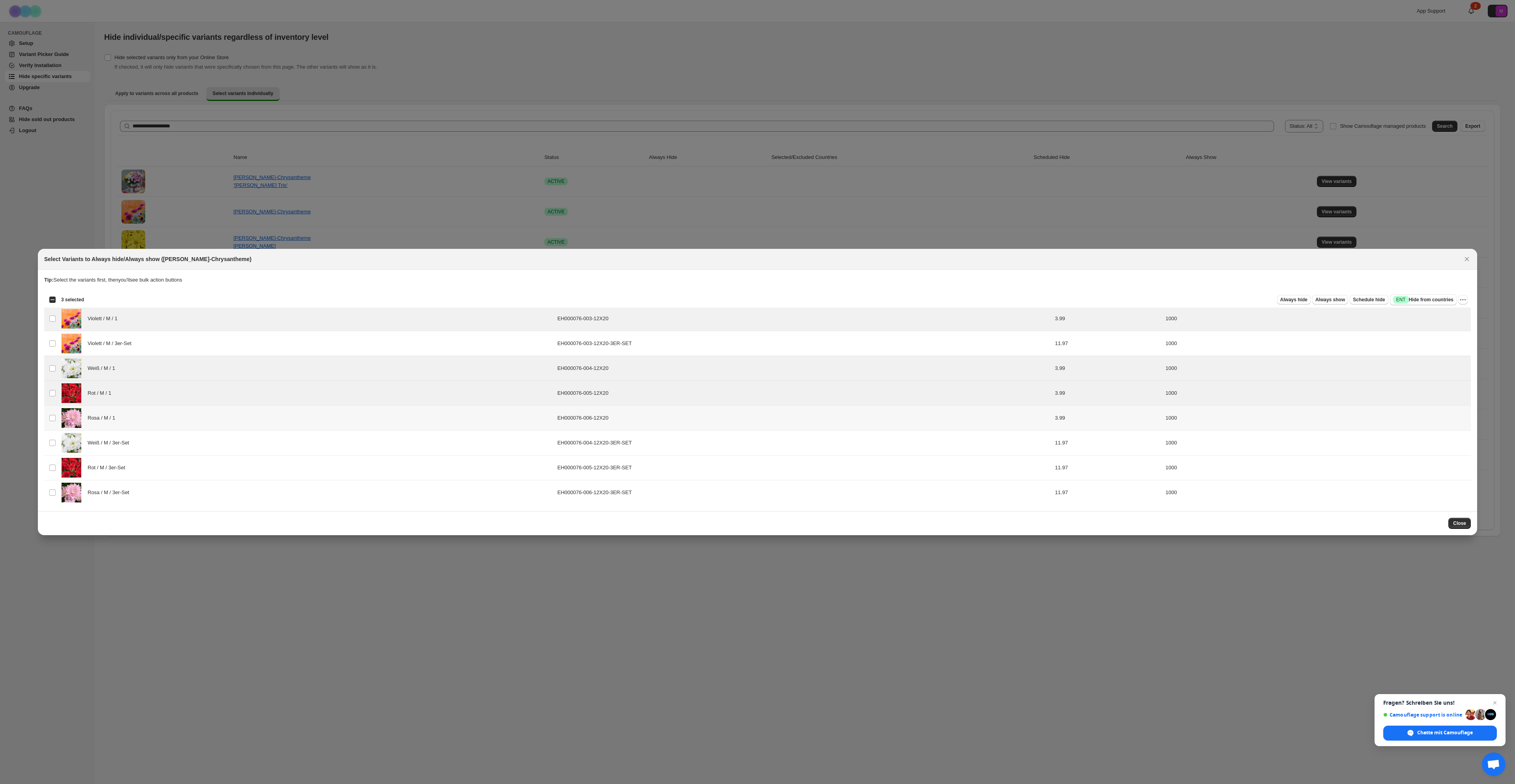
click at [54, 409] on td "Select product variant" at bounding box center [51, 418] width 15 height 25
click at [1298, 299] on span "Always hide" at bounding box center [1293, 300] width 27 height 7
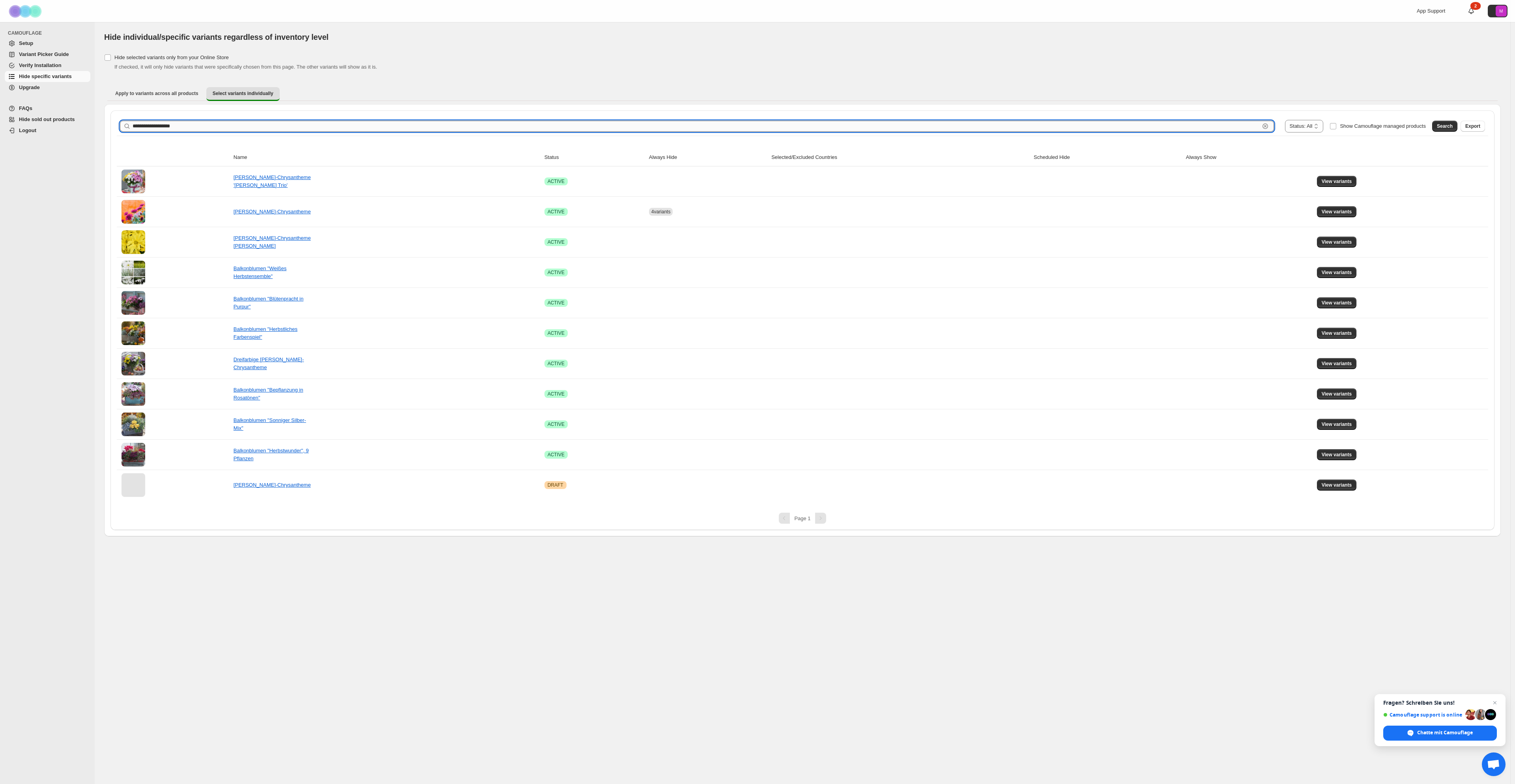
click at [594, 123] on input "**********" at bounding box center [696, 126] width 1127 height 11
type input "********"
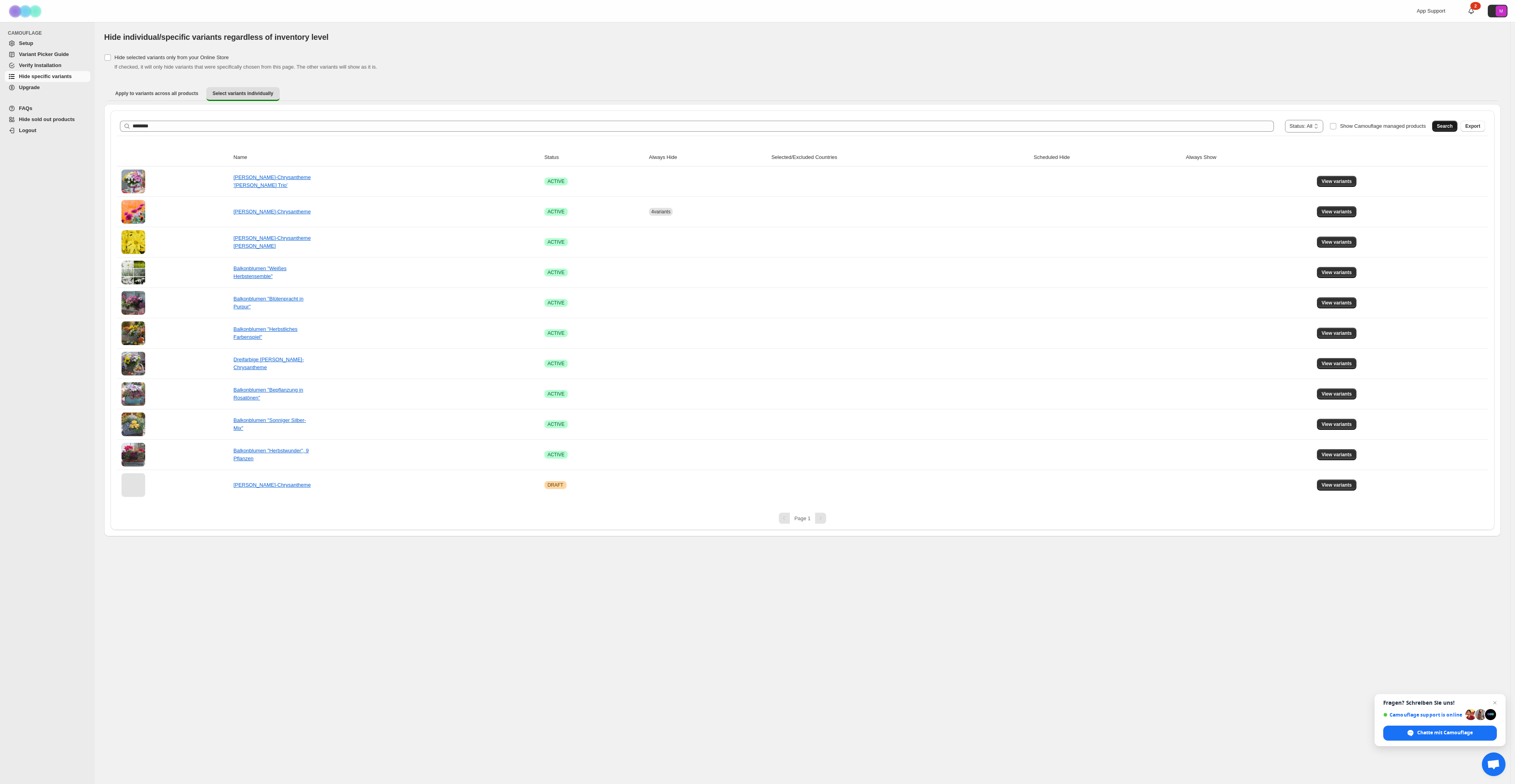
click at [1448, 126] on span "Search" at bounding box center [1445, 127] width 16 height 7
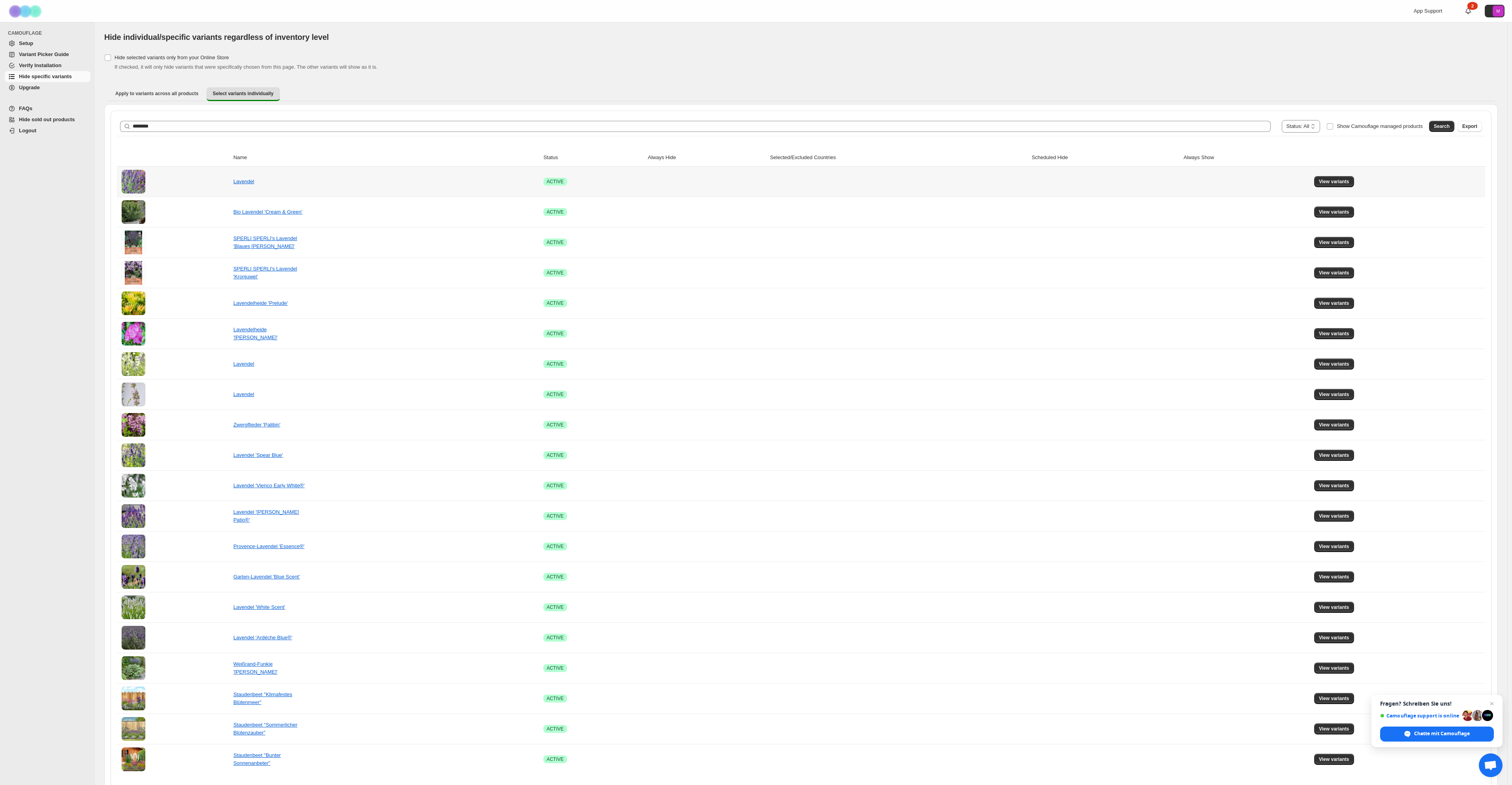
click at [247, 185] on div "Lavendel" at bounding box center [273, 181] width 79 height 8
click at [1331, 185] on span "View variants" at bounding box center [1334, 182] width 30 height 7
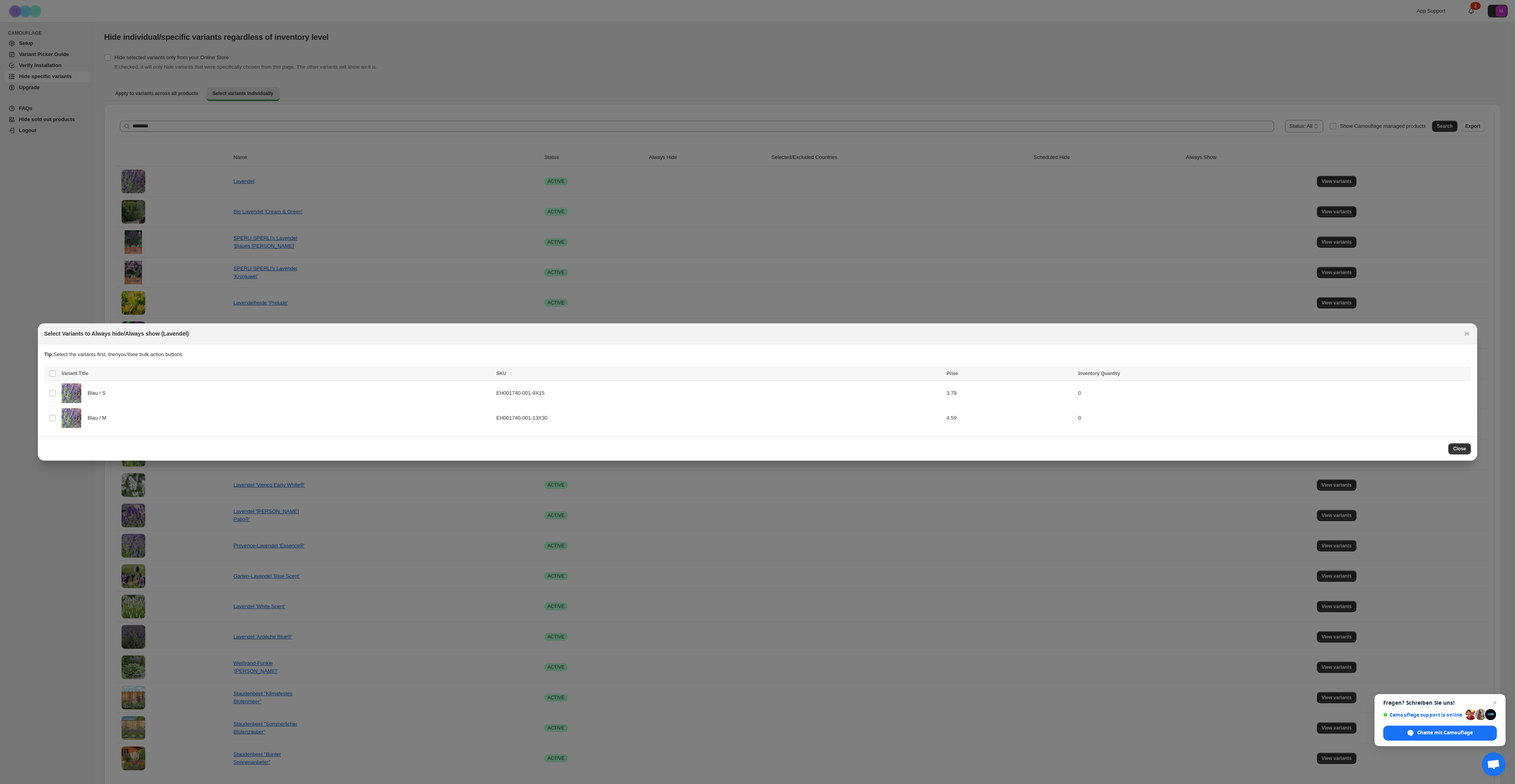
click at [47, 270] on div at bounding box center [758, 392] width 1515 height 784
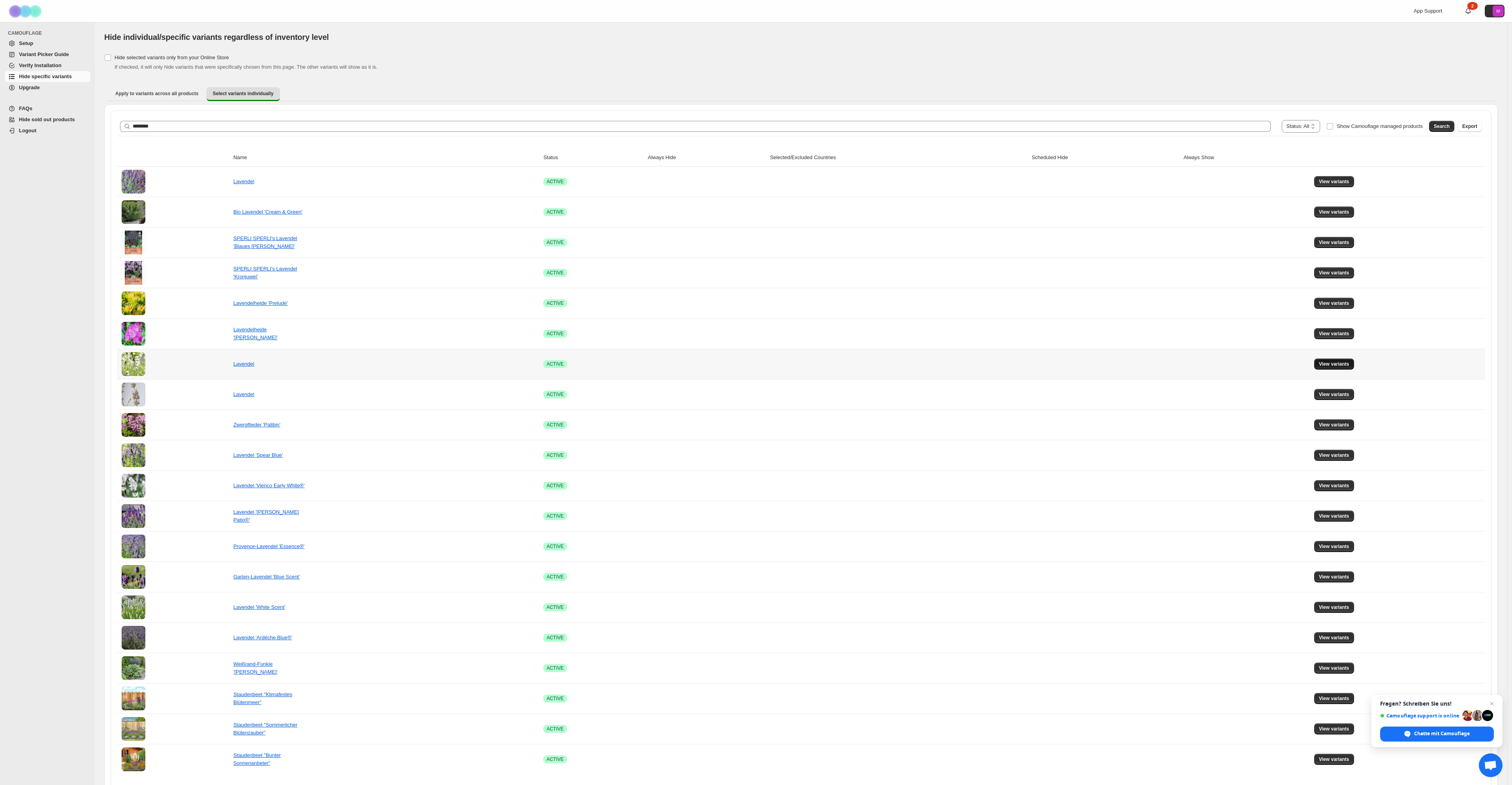
click at [1346, 365] on span "View variants" at bounding box center [1334, 364] width 30 height 7
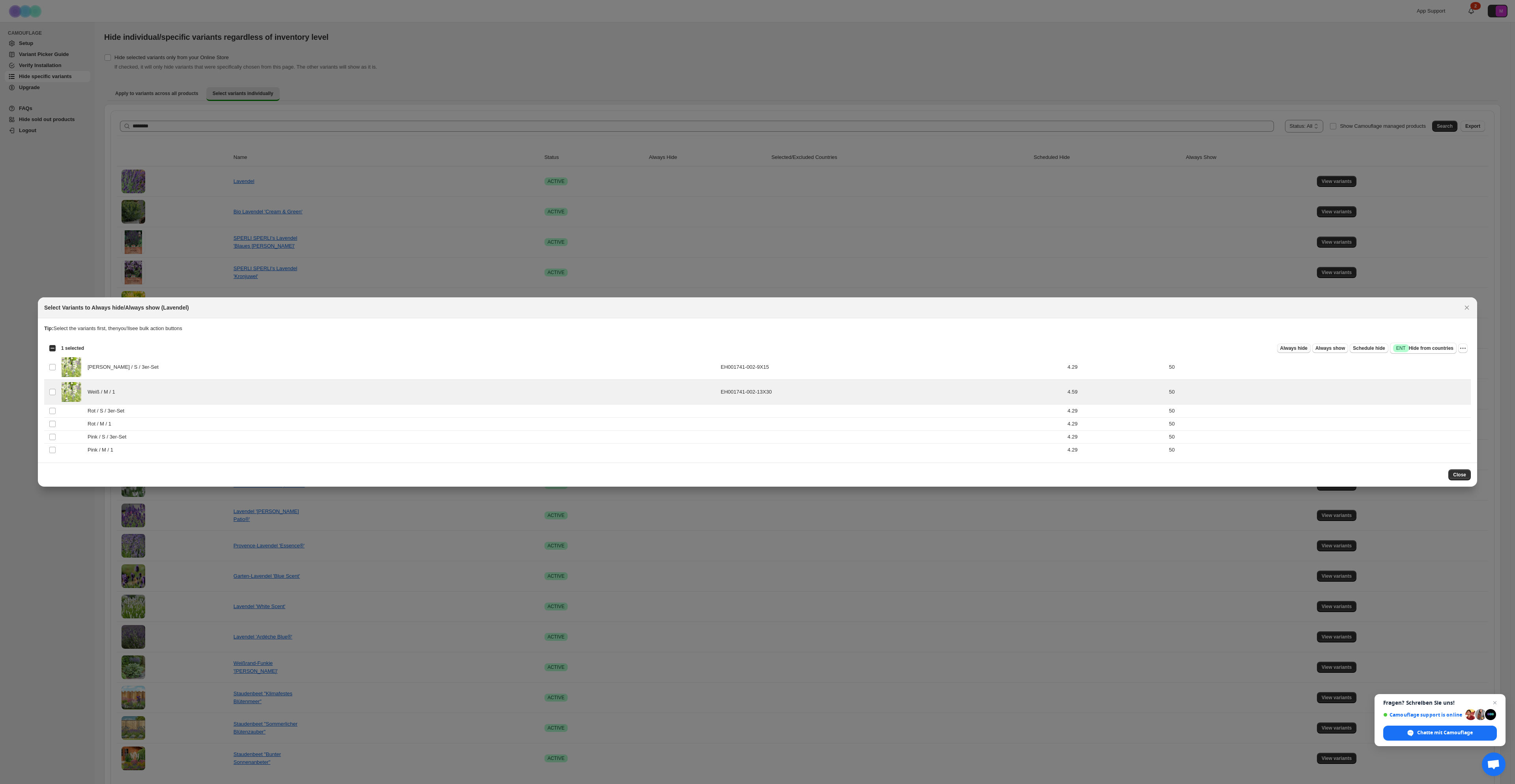
click at [1301, 344] on button "Always hide" at bounding box center [1293, 348] width 33 height 9
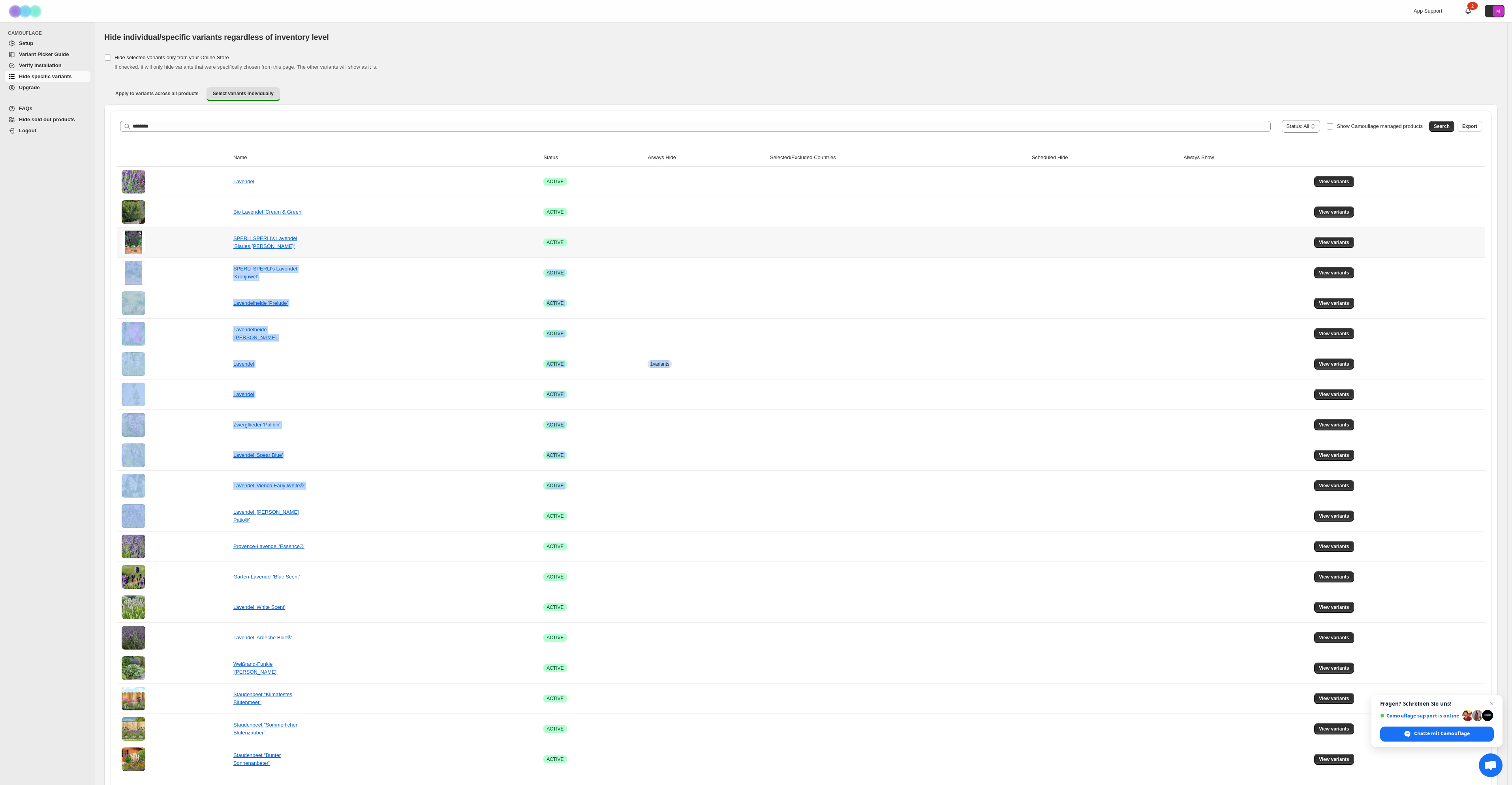
drag, startPoint x: 1458, startPoint y: 473, endPoint x: 1287, endPoint y: 237, distance: 291.4
click at [1291, 238] on tbody "Lavendel Success ACTIVE View variants Bio Lavendel 'Cream & Green' Success ACTI…" at bounding box center [801, 470] width 1369 height 608
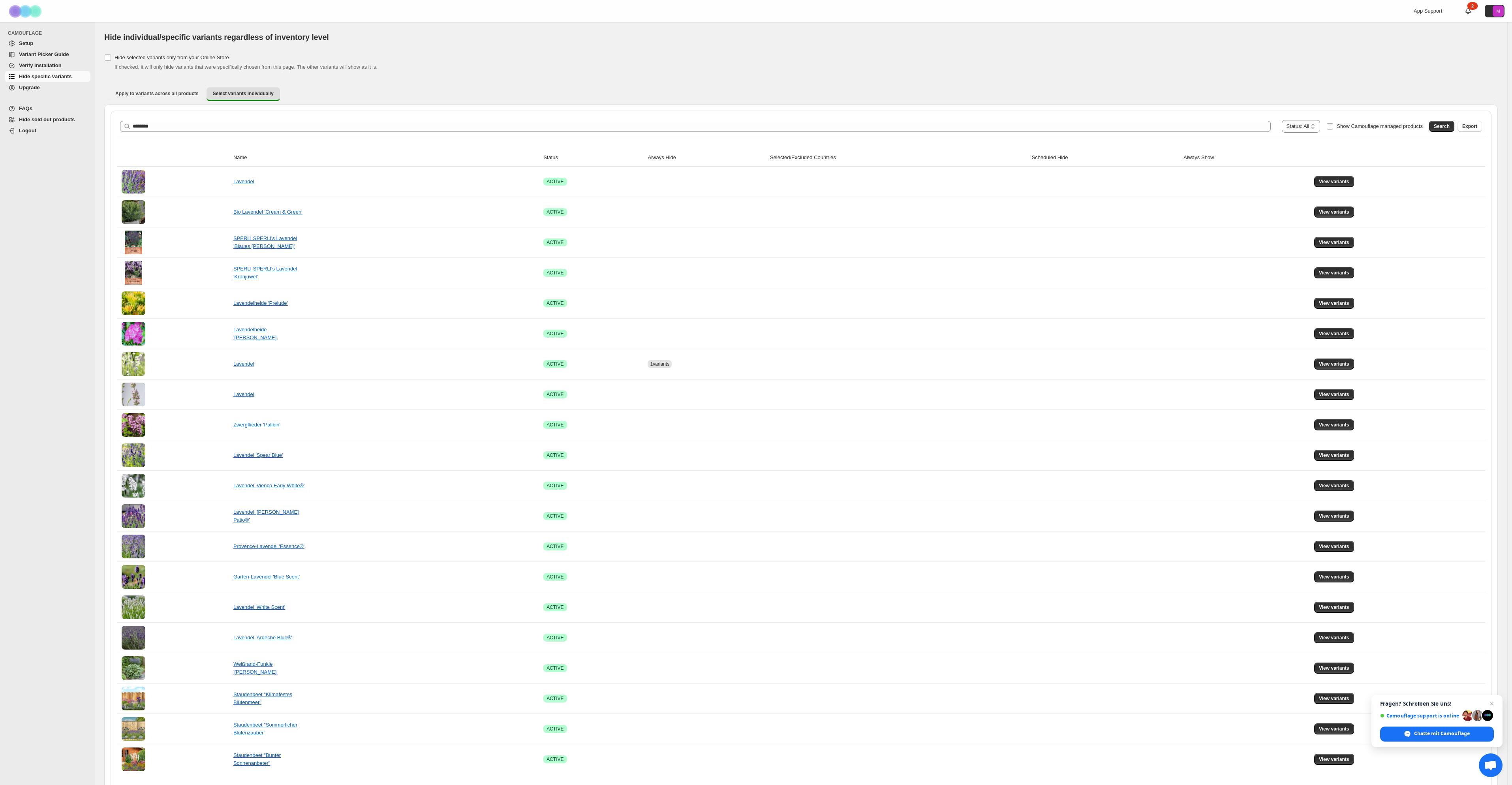
click at [1031, 60] on div "Hide selected variants only from your Online Store If checked, it will only hid…" at bounding box center [801, 61] width 1394 height 19
click at [1319, 363] on td "View variants" at bounding box center [1399, 364] width 173 height 30
click at [1335, 361] on button "View variants" at bounding box center [1334, 364] width 40 height 11
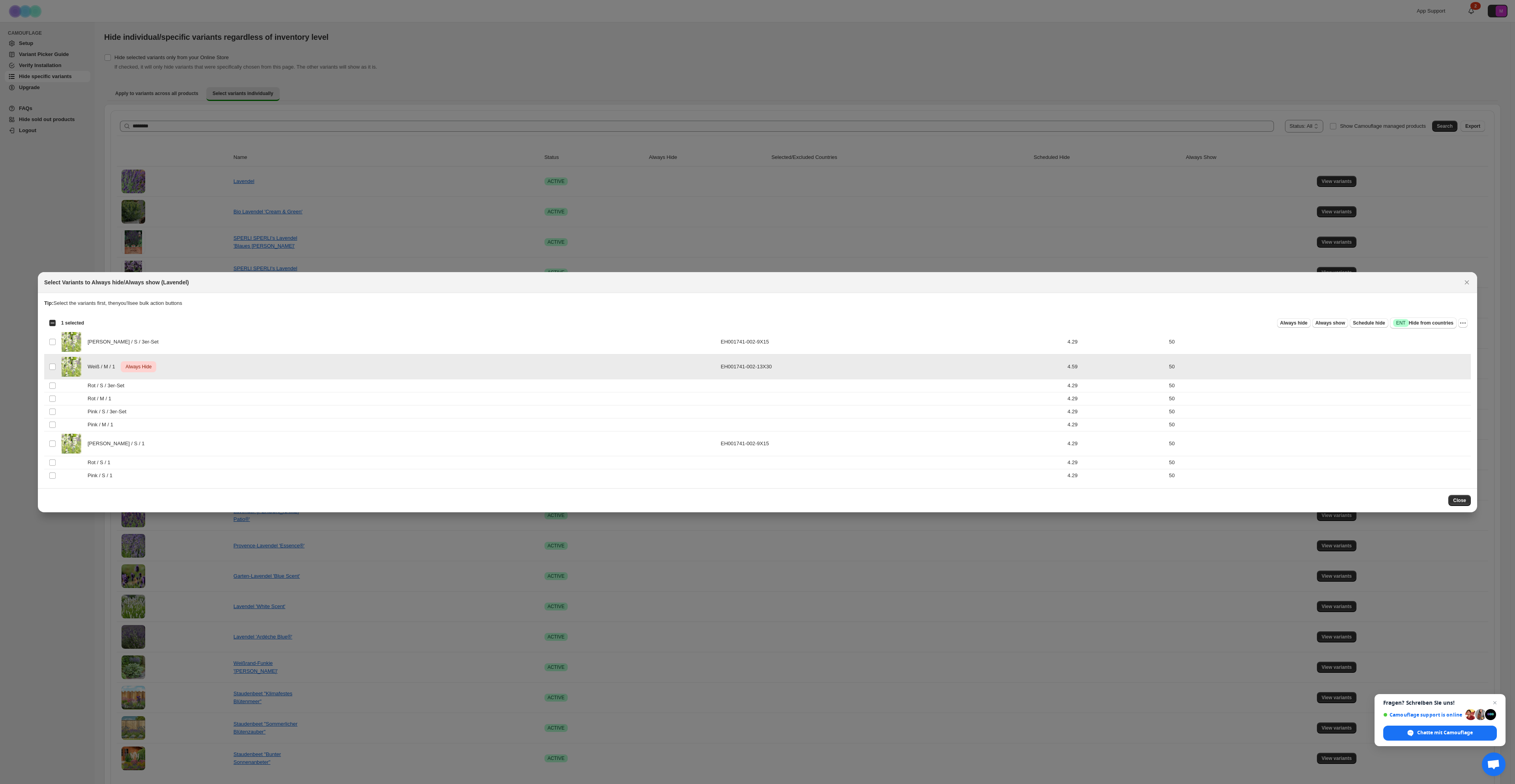
click at [53, 370] on td "Select product variant" at bounding box center [51, 367] width 15 height 25
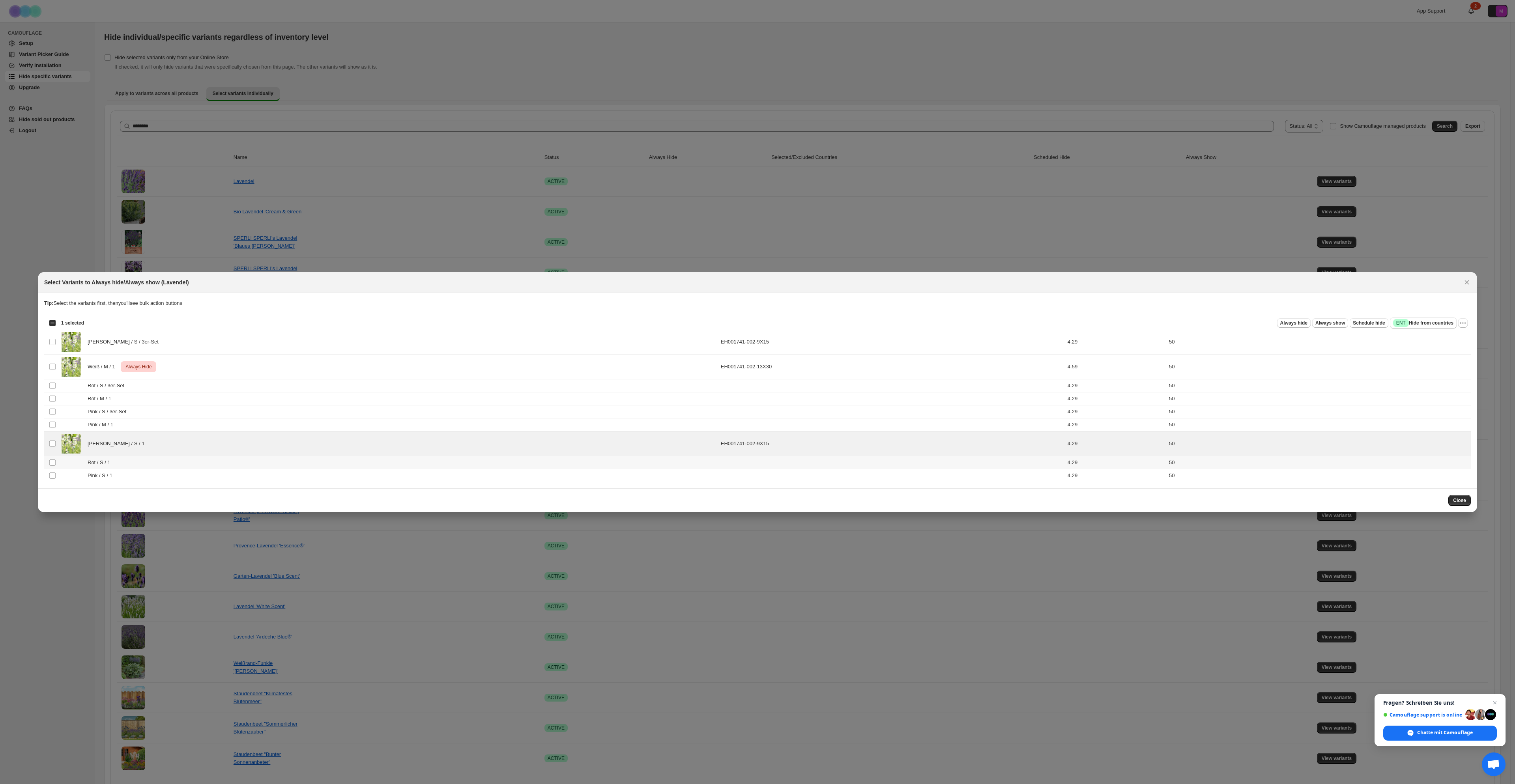
click at [51, 466] on td "Select product variant" at bounding box center [51, 463] width 15 height 13
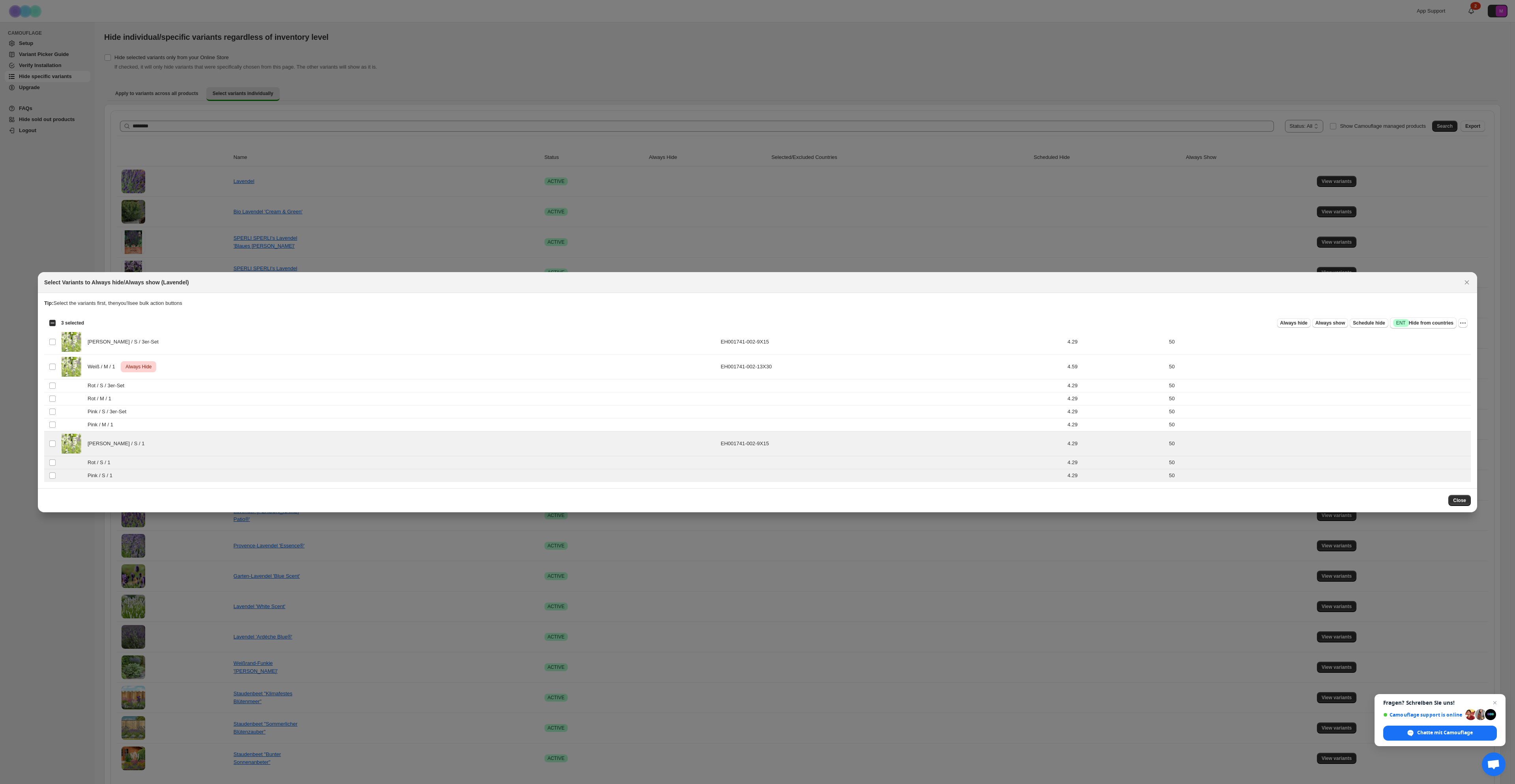
click at [1301, 329] on div "Select all 9 product variants 3 selected Always hide Always show Schedule hide …" at bounding box center [757, 323] width 1426 height 16
click at [1301, 327] on button "Always hide" at bounding box center [1293, 323] width 33 height 9
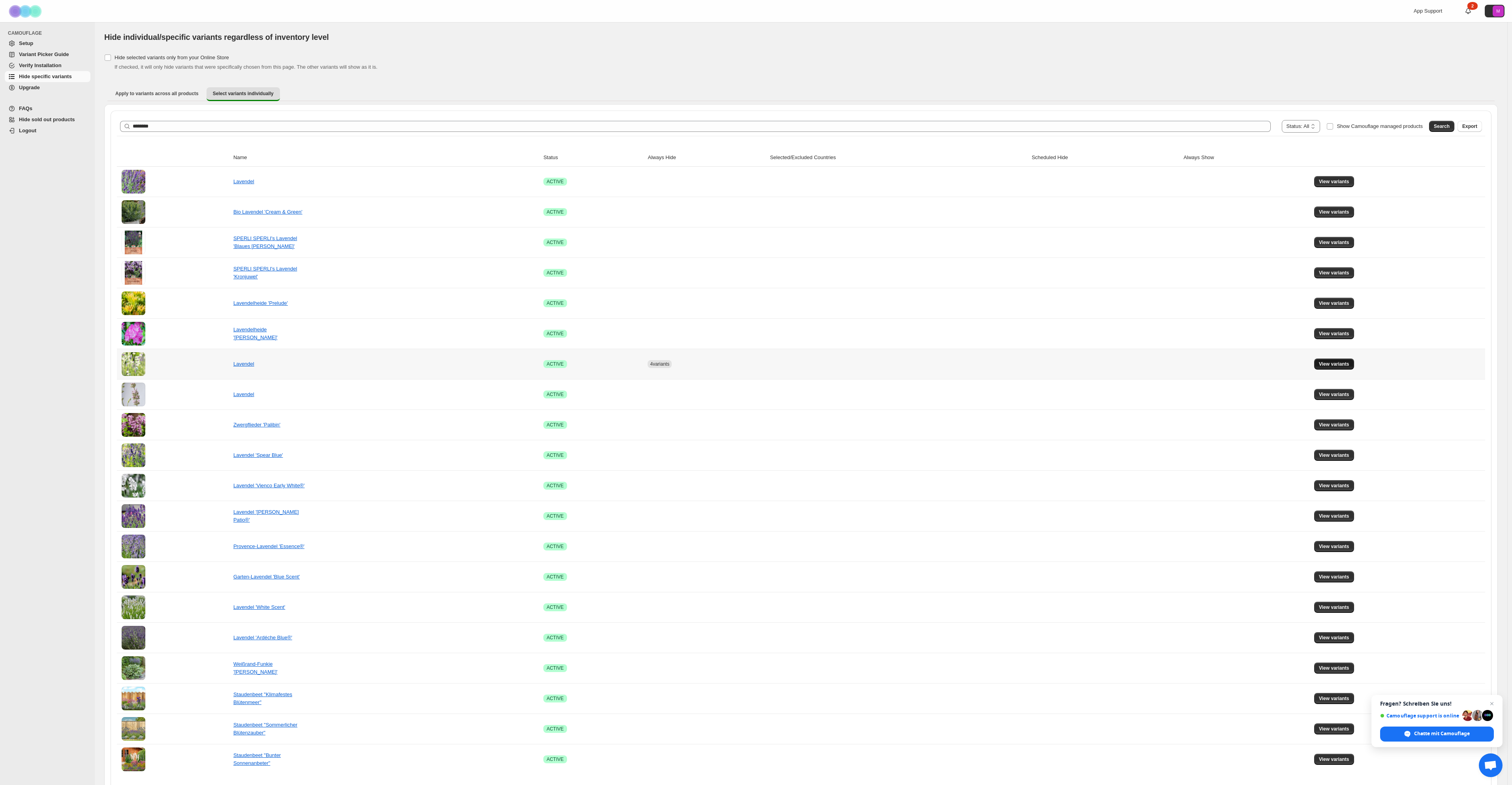
click at [1343, 369] on button "View variants" at bounding box center [1334, 364] width 40 height 11
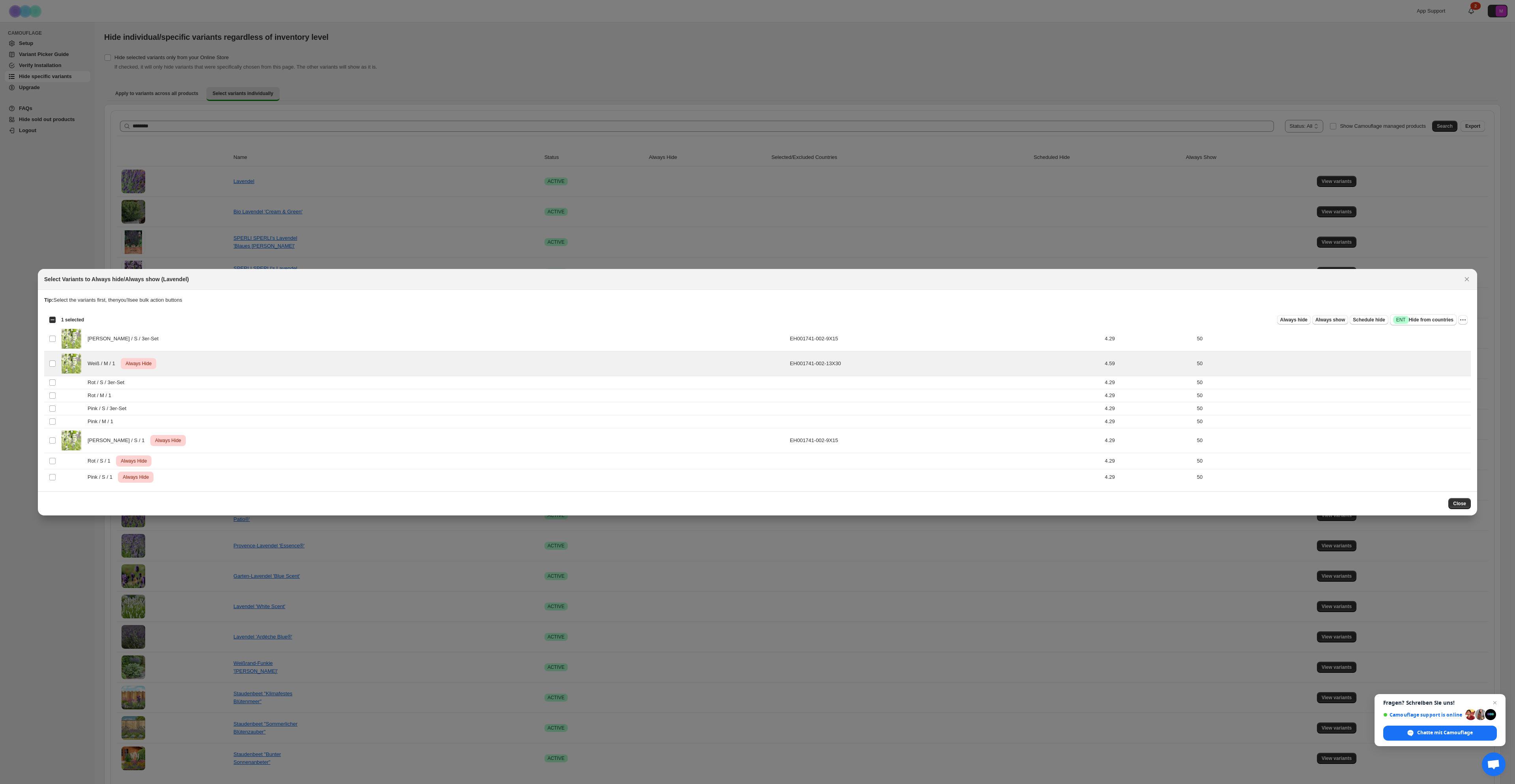
click at [1331, 319] on span "Always show" at bounding box center [1330, 320] width 30 height 7
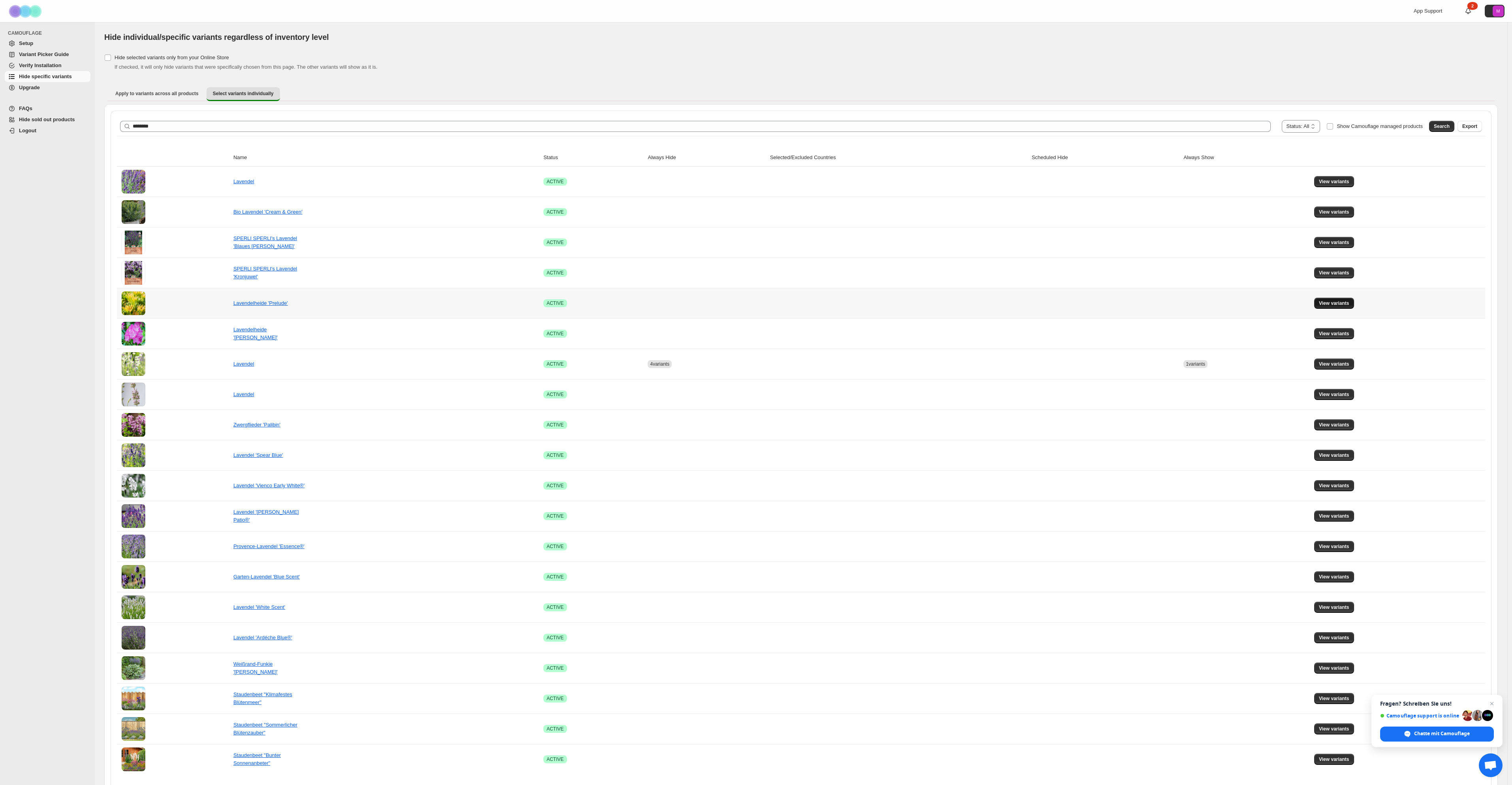
click at [1336, 304] on span "View variants" at bounding box center [1334, 303] width 30 height 7
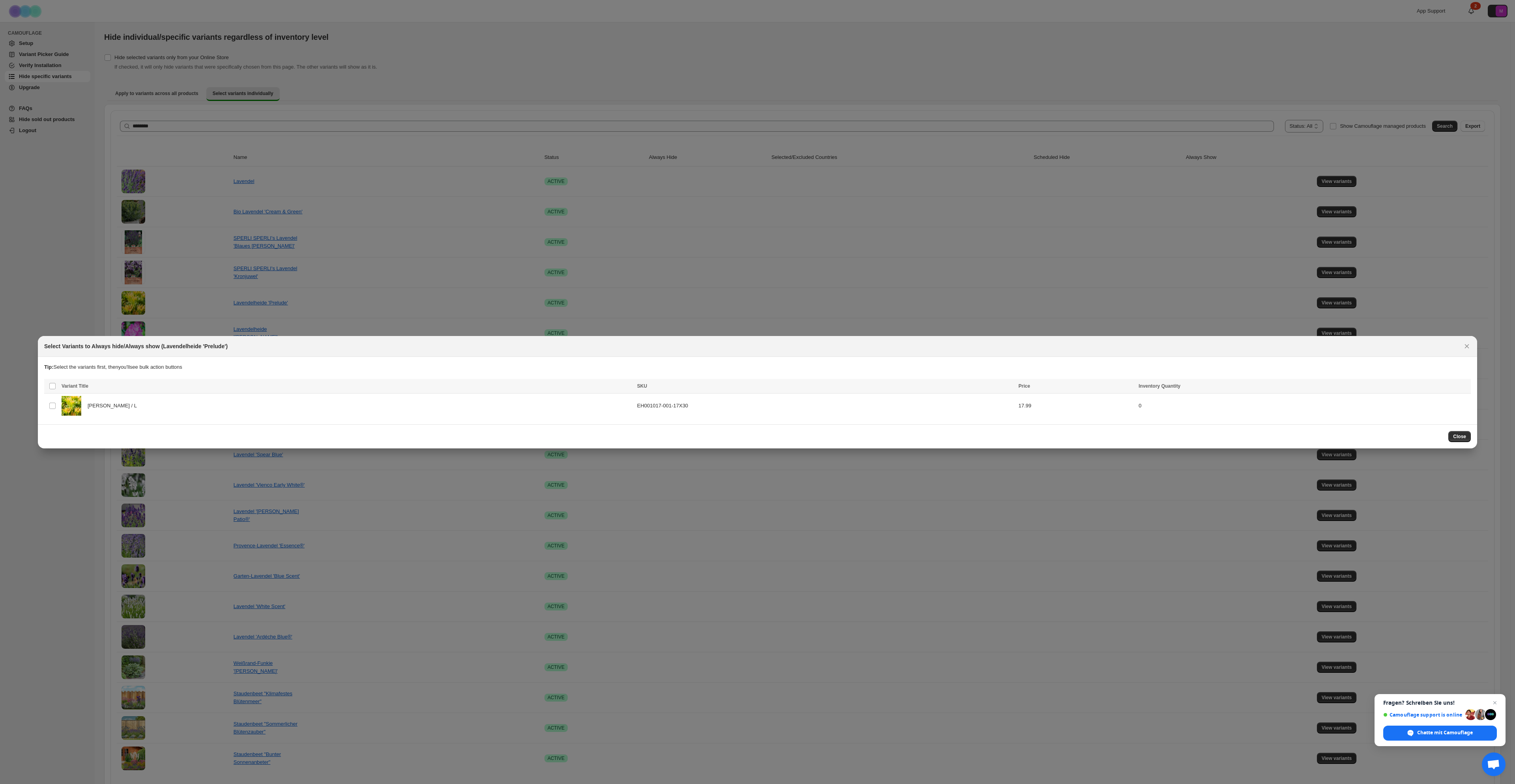
click at [1387, 300] on div at bounding box center [758, 392] width 1515 height 784
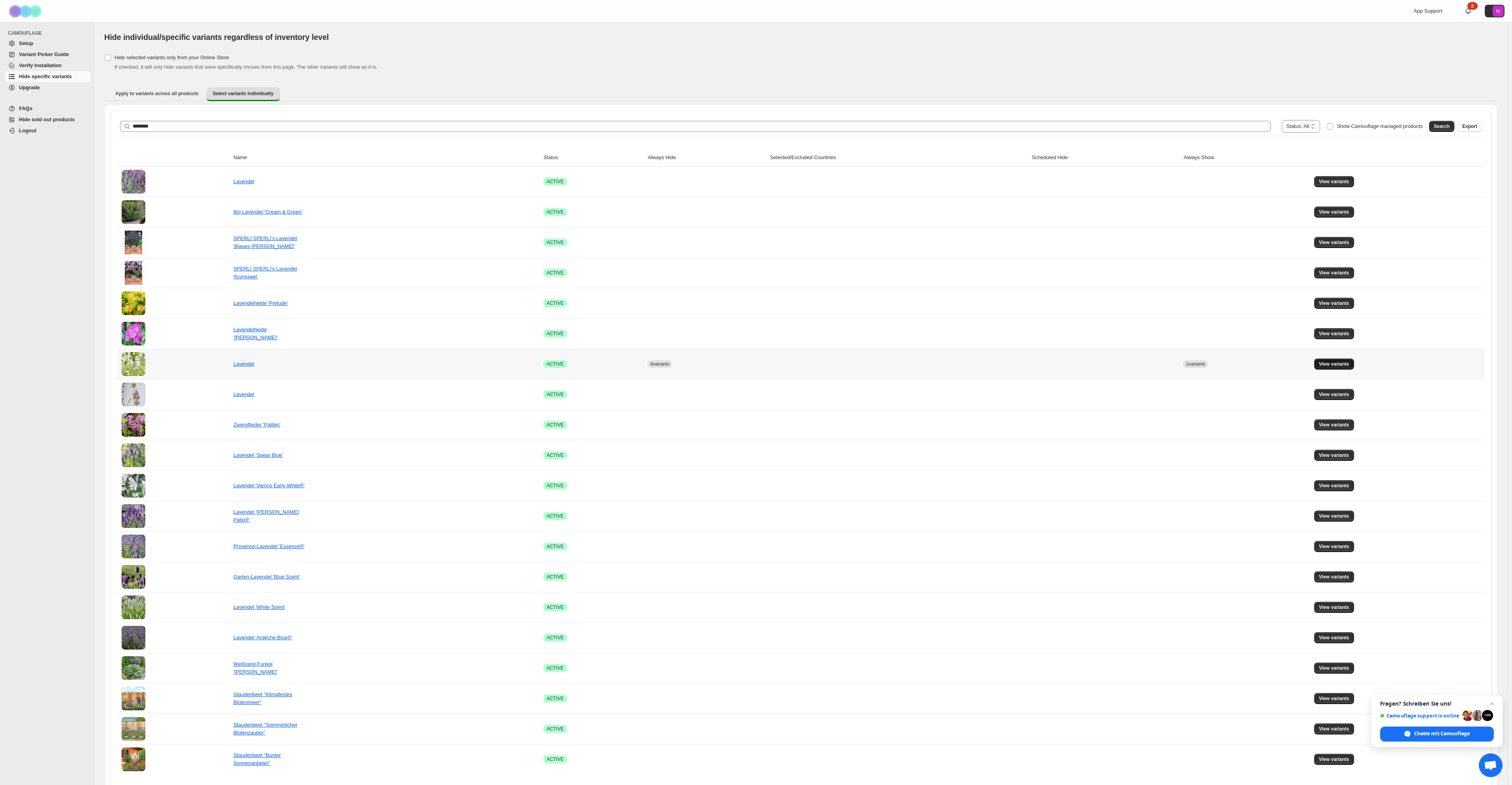
click at [1346, 363] on span "View variants" at bounding box center [1334, 364] width 30 height 7
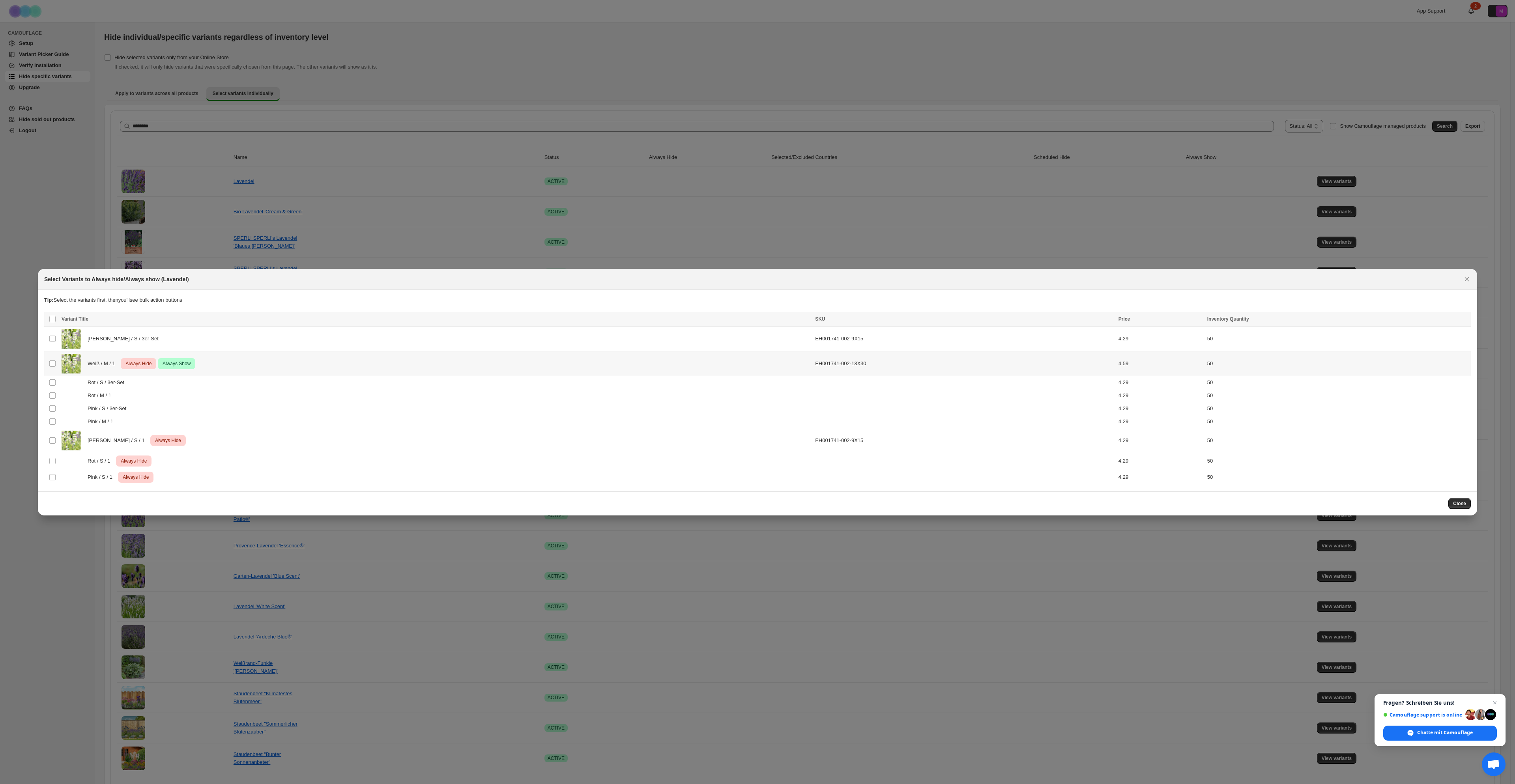
click at [144, 366] on span "Always Hide" at bounding box center [139, 363] width 29 height 9
click at [1299, 320] on span "Always hide" at bounding box center [1293, 320] width 27 height 7
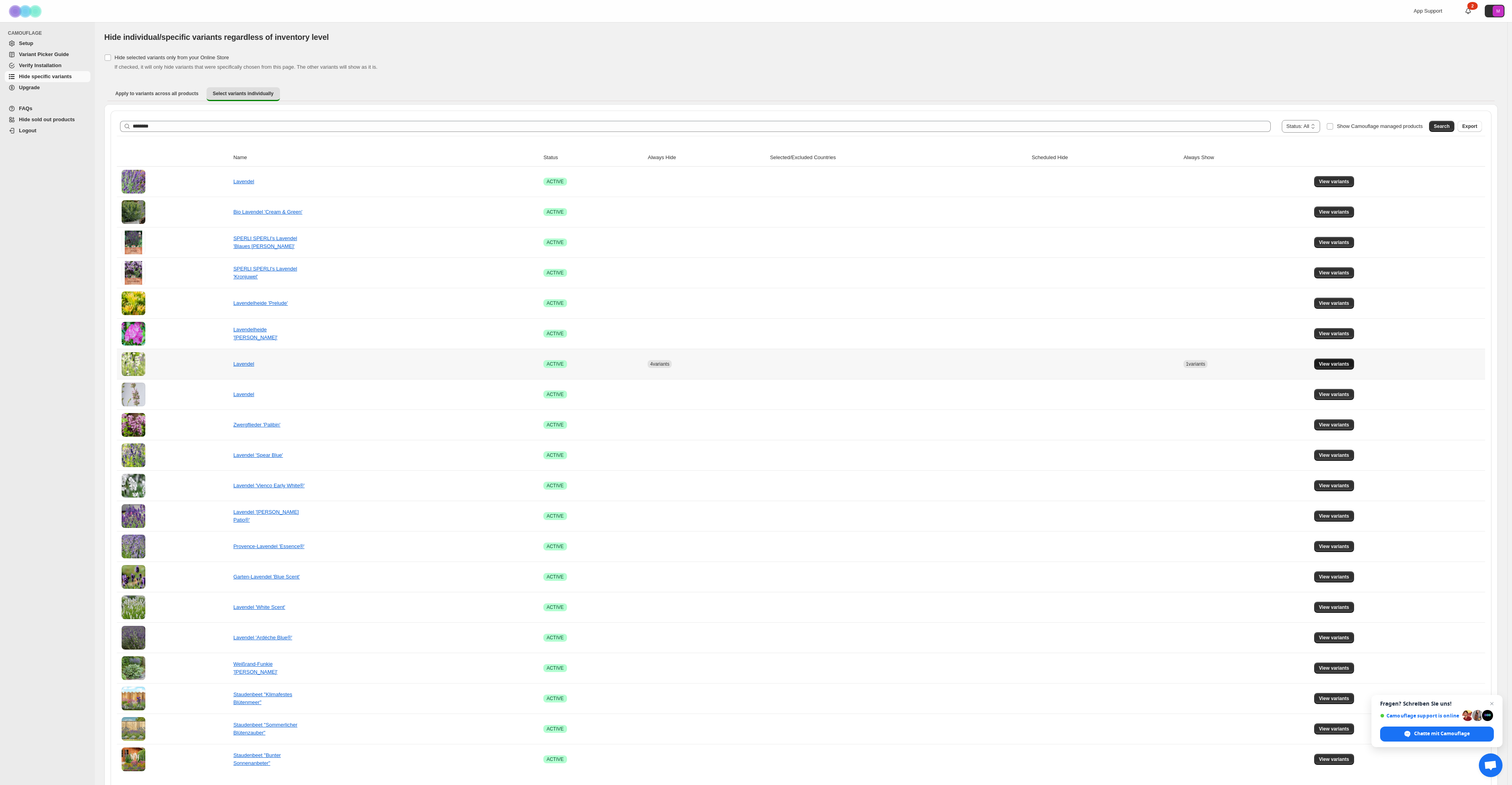
click at [1348, 367] on span "View variants" at bounding box center [1334, 364] width 30 height 7
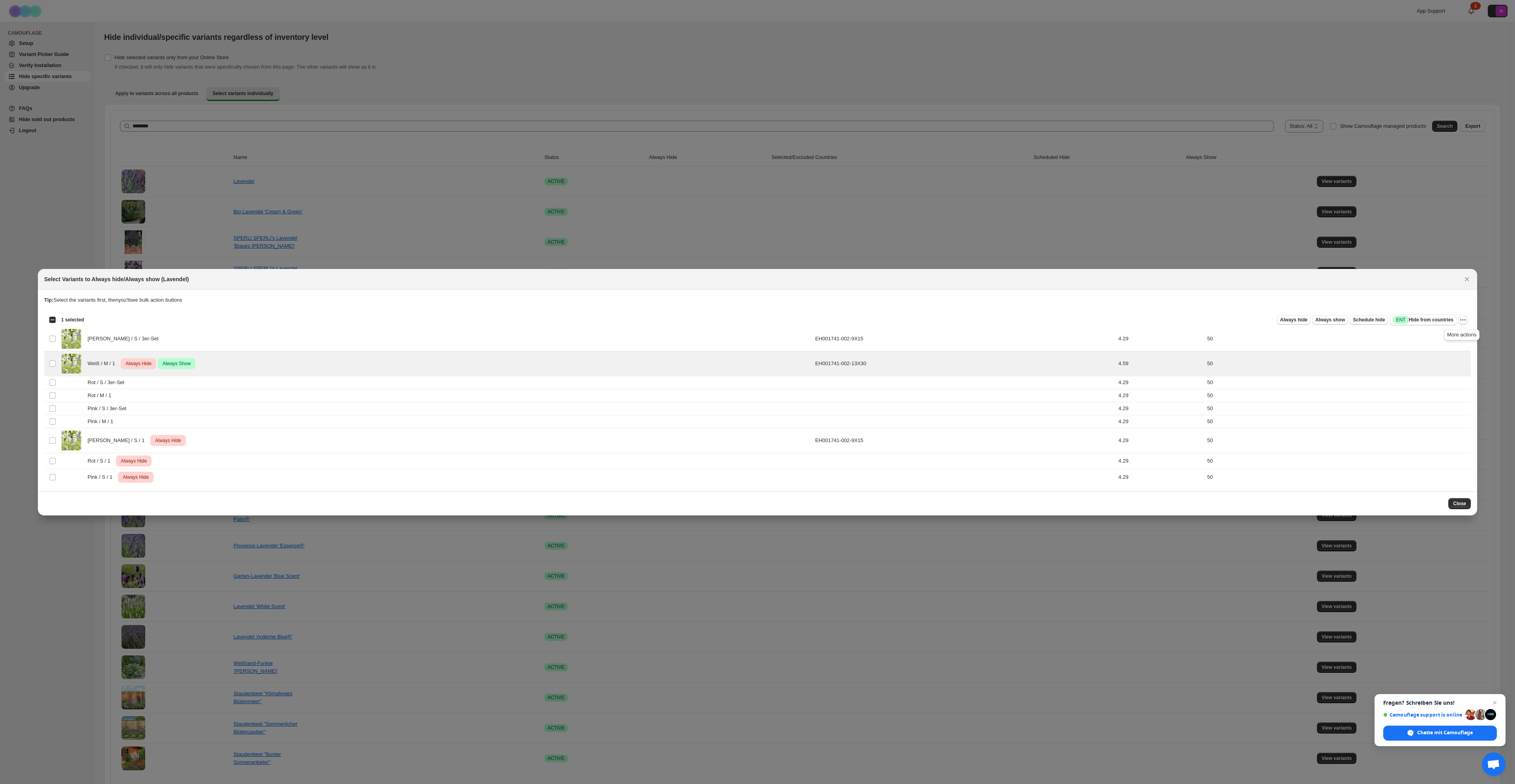
click at [1460, 321] on icon "More actions" at bounding box center [1463, 320] width 8 height 8
click at [1452, 335] on span "Undo always hide" at bounding box center [1434, 335] width 57 height 8
click at [1465, 321] on icon "More actions" at bounding box center [1463, 320] width 8 height 8
click at [1434, 349] on span "Undo always show" at bounding box center [1426, 348] width 43 height 6
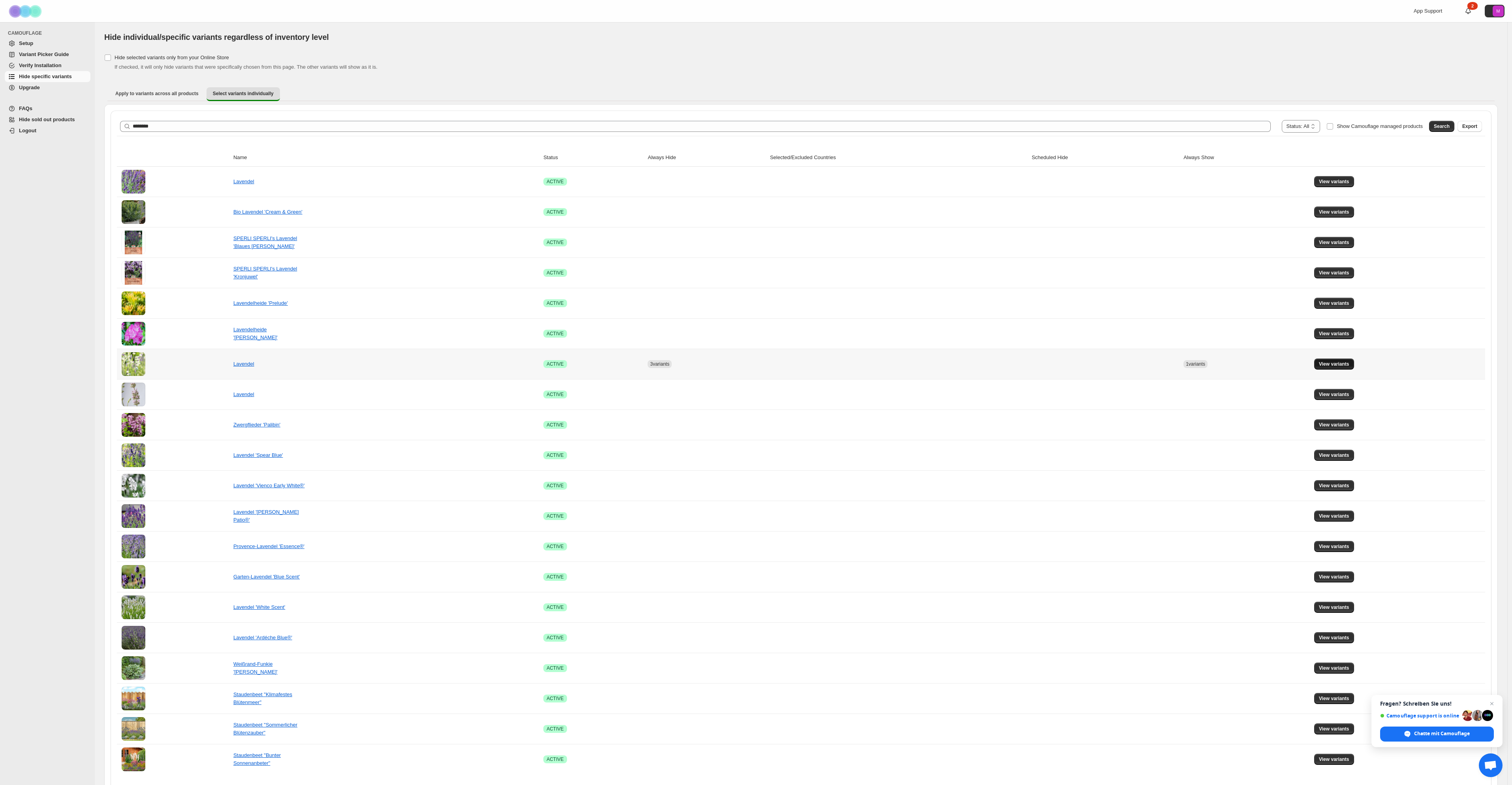
click at [1348, 361] on span "View variants" at bounding box center [1334, 364] width 30 height 7
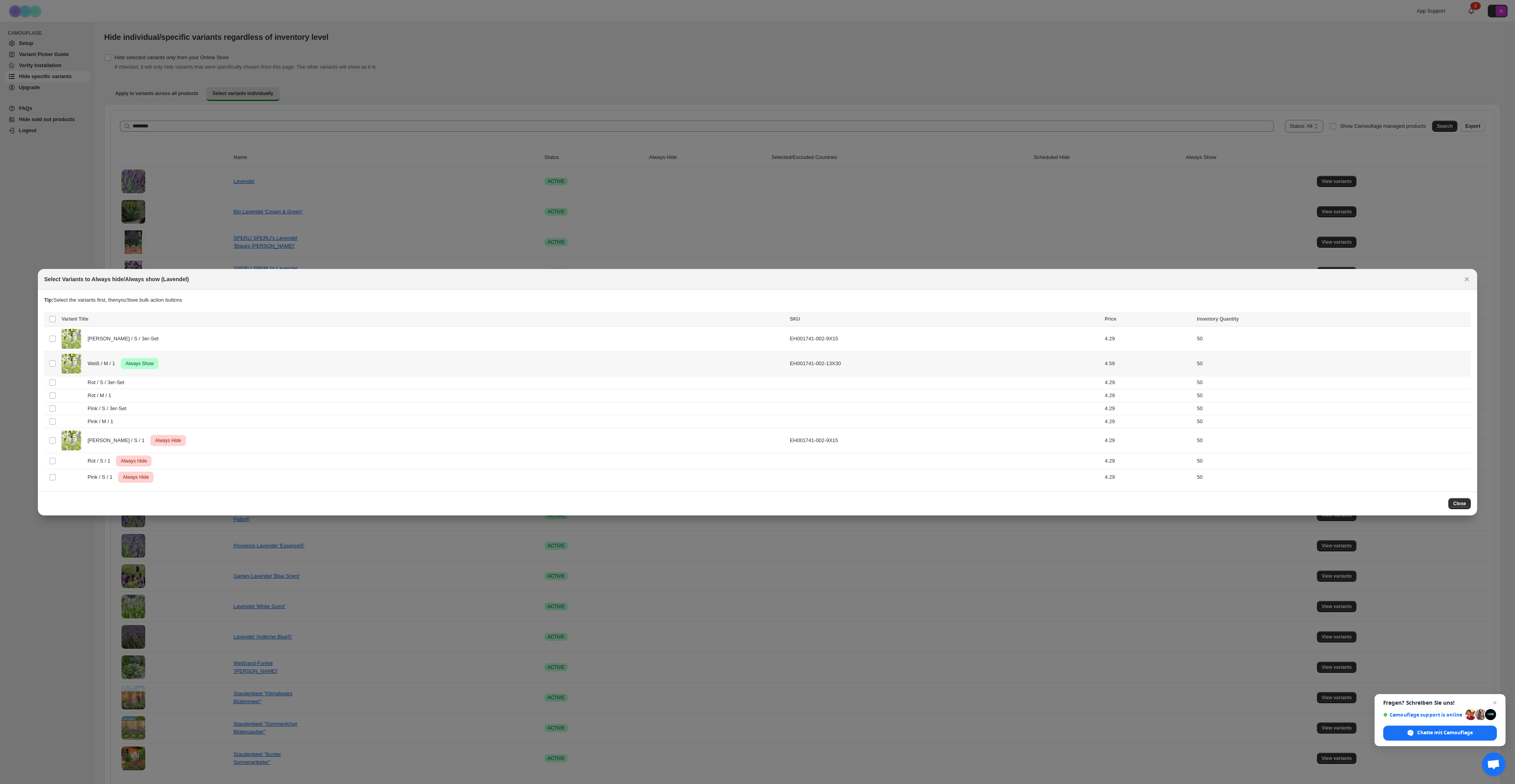
click at [47, 363] on td "Select product variant" at bounding box center [51, 363] width 15 height 25
click at [1459, 319] on icon "More actions" at bounding box center [1463, 320] width 8 height 8
click at [1447, 347] on span "Undo always show" at bounding box center [1434, 348] width 57 height 8
